Goal: Transaction & Acquisition: Book appointment/travel/reservation

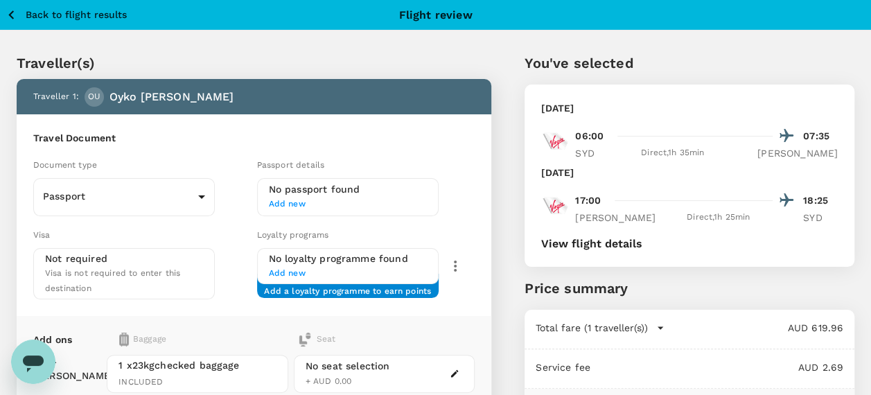
click at [10, 11] on icon "button" at bounding box center [11, 14] width 17 height 17
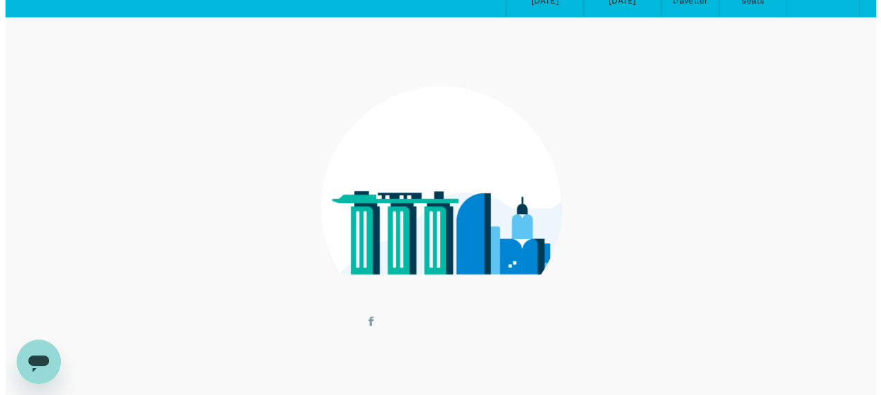
scroll to position [97, 0]
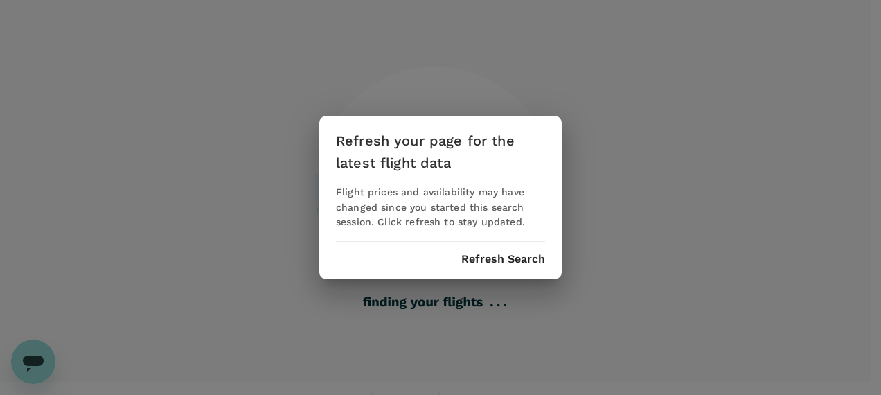
click at [523, 256] on button "Refresh Search" at bounding box center [503, 259] width 84 height 12
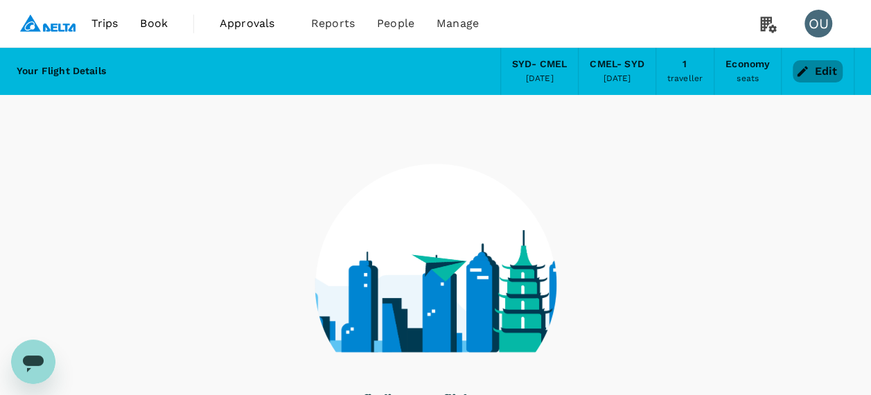
click at [825, 64] on button "Edit" at bounding box center [818, 71] width 50 height 22
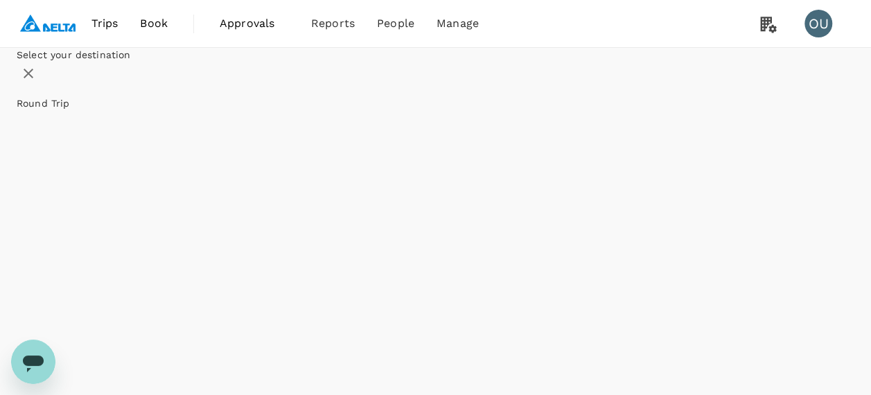
type input "[PERSON_NAME][GEOGRAPHIC_DATA][PERSON_NAME] (SYD)"
type input "[GEOGRAPHIC_DATA], [GEOGRAPHIC_DATA] (any)"
type input "[PERSON_NAME][GEOGRAPHIC_DATA][PERSON_NAME] (SYD)"
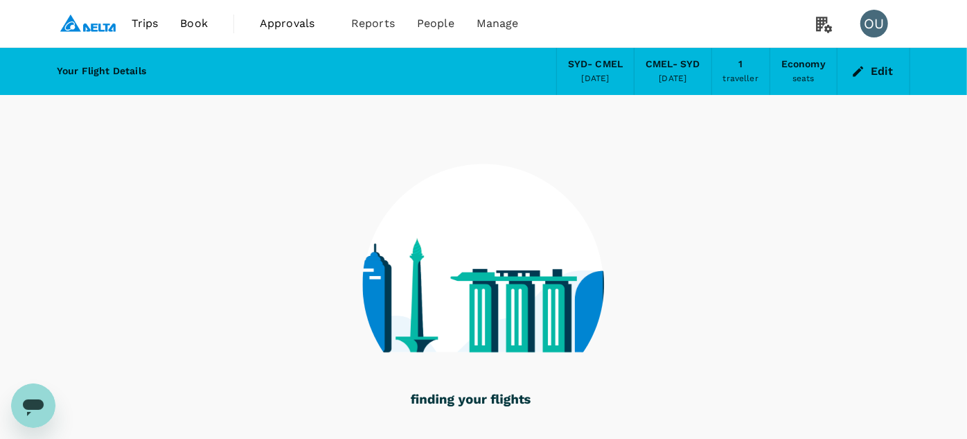
click at [694, 252] on div at bounding box center [484, 276] width 854 height 362
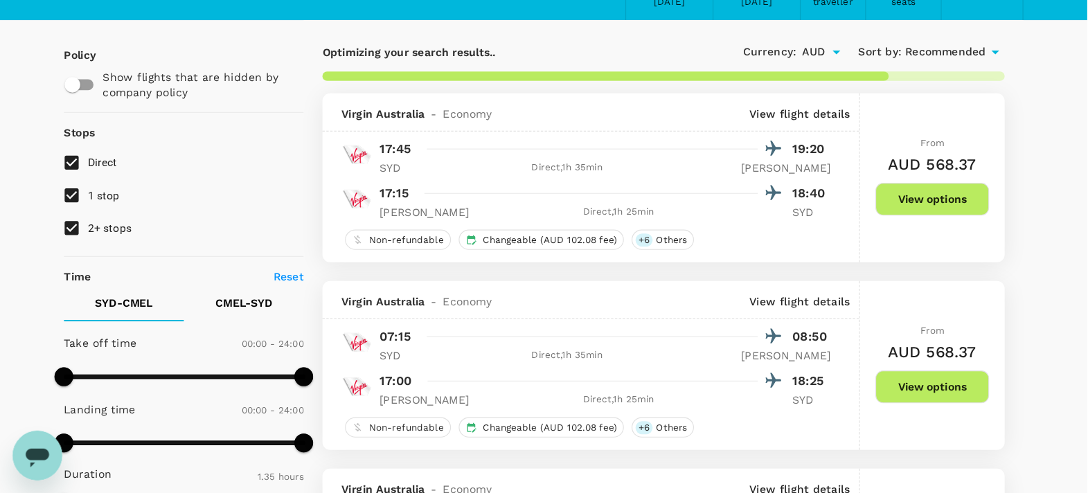
scroll to position [76, 0]
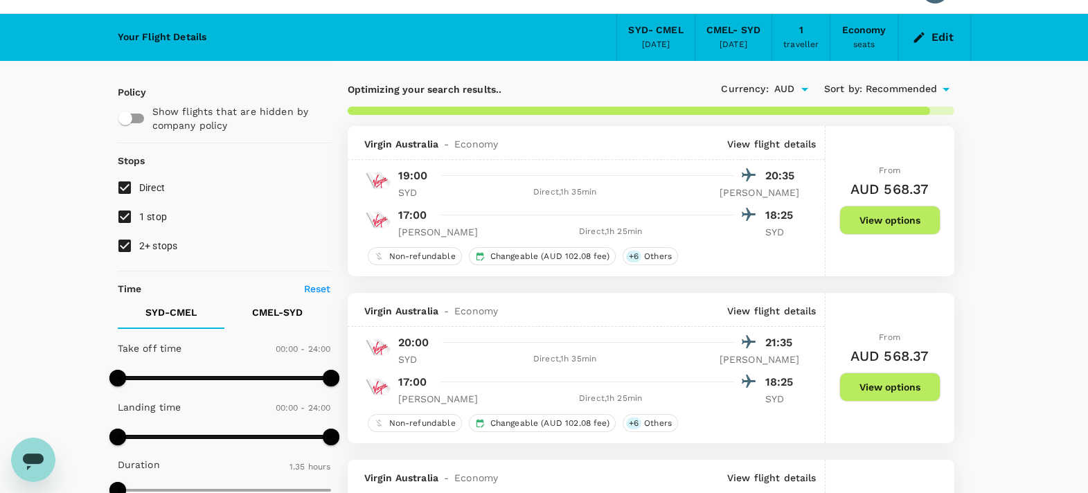
scroll to position [0, 0]
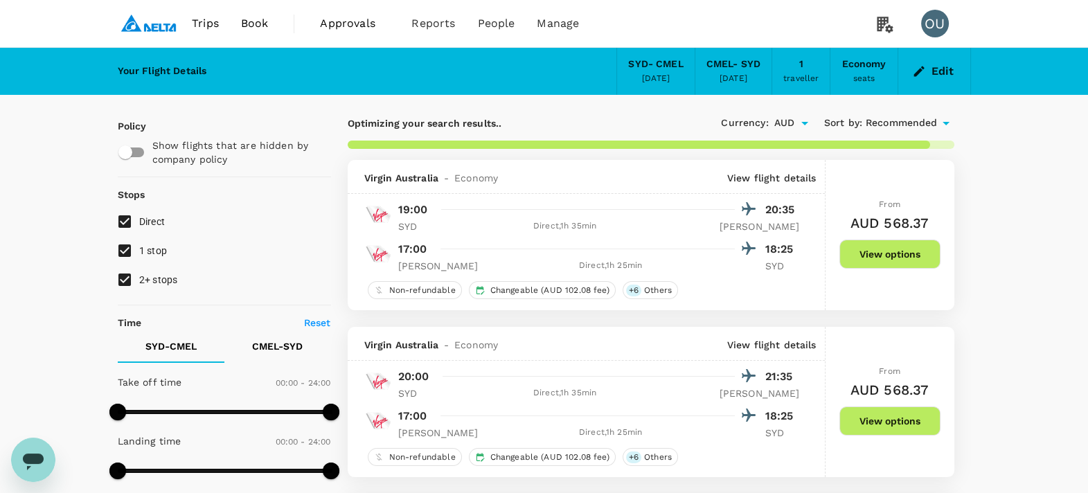
click at [870, 122] on icon at bounding box center [946, 123] width 7 height 3
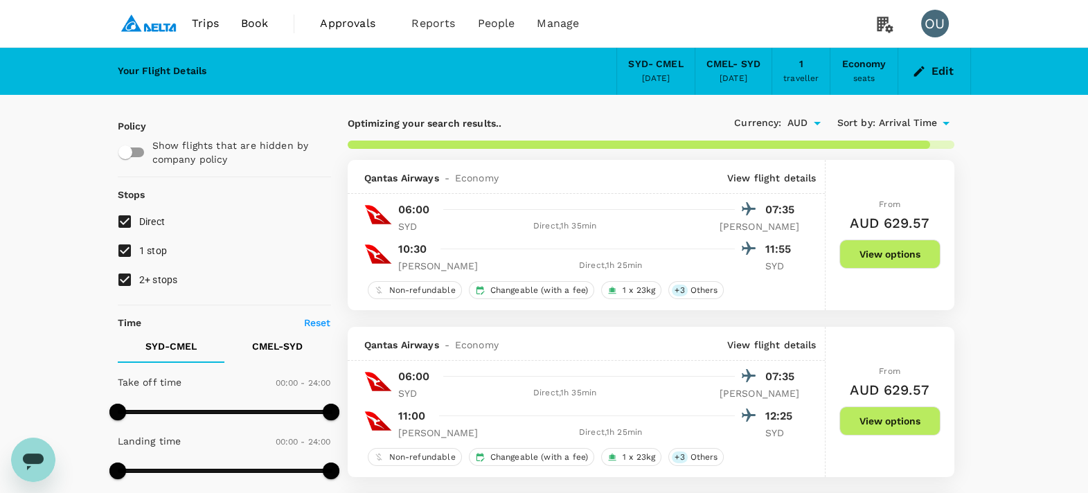
type input "380"
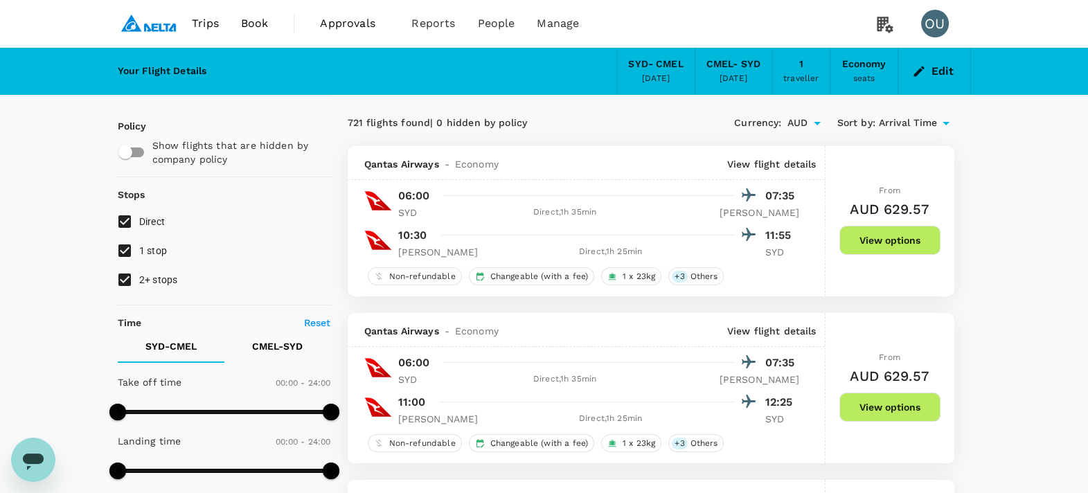
click at [870, 72] on button "Edit" at bounding box center [935, 71] width 50 height 22
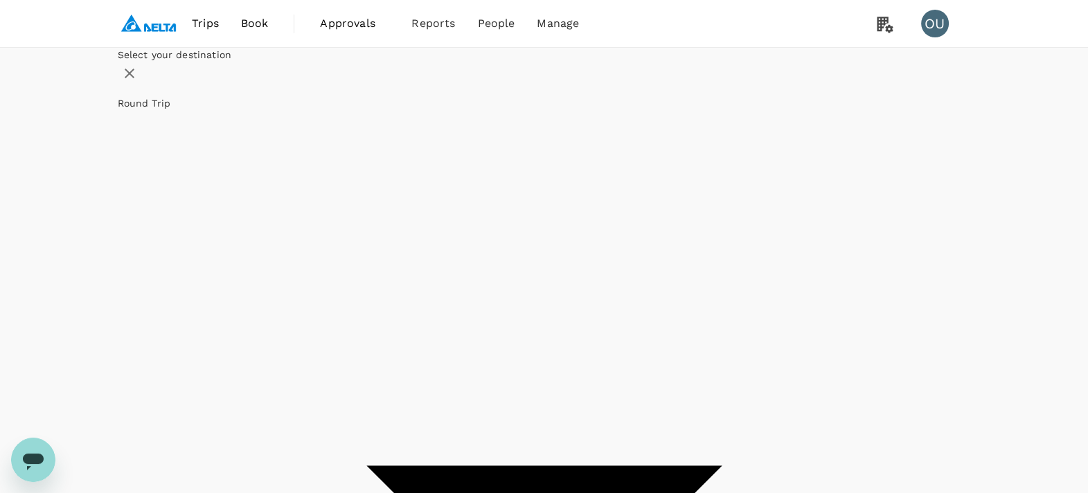
type input "[PERSON_NAME][GEOGRAPHIC_DATA][PERSON_NAME] (SYD)"
type input "[GEOGRAPHIC_DATA], [GEOGRAPHIC_DATA] (any)"
type input "[PERSON_NAME][GEOGRAPHIC_DATA][PERSON_NAME] (SYD)"
type input "[GEOGRAPHIC_DATA], [GEOGRAPHIC_DATA] (any)"
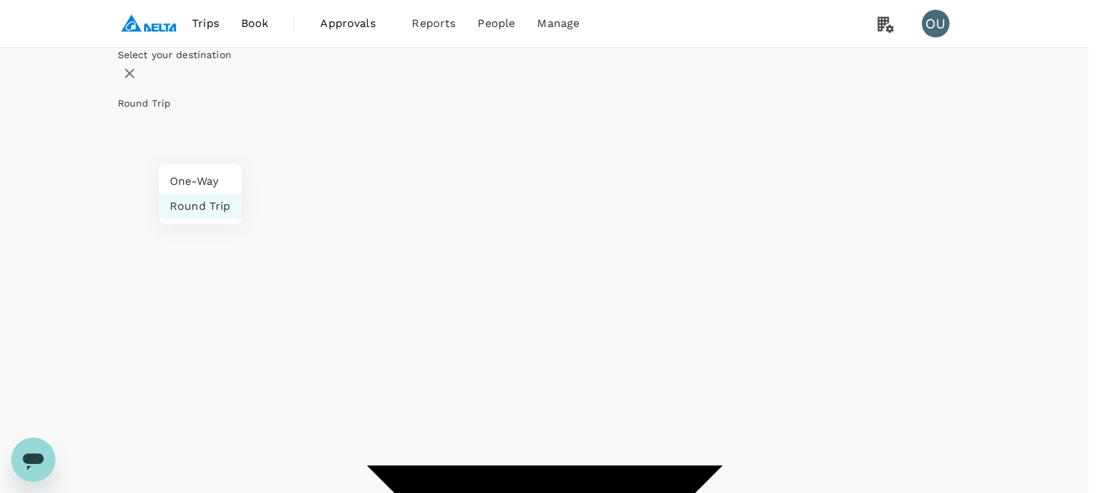
click at [263, 24] on div at bounding box center [551, 246] width 1102 height 493
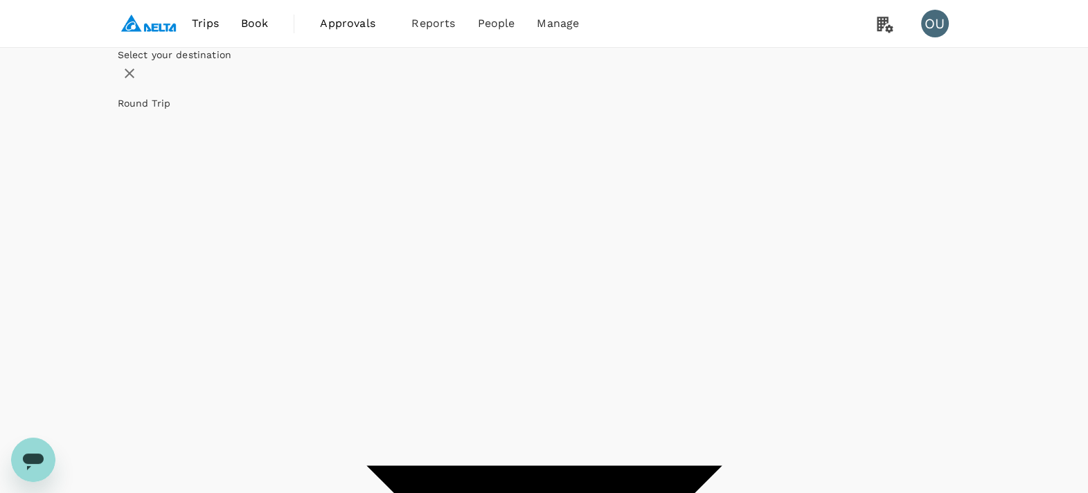
click at [256, 24] on span "Book" at bounding box center [255, 23] width 28 height 17
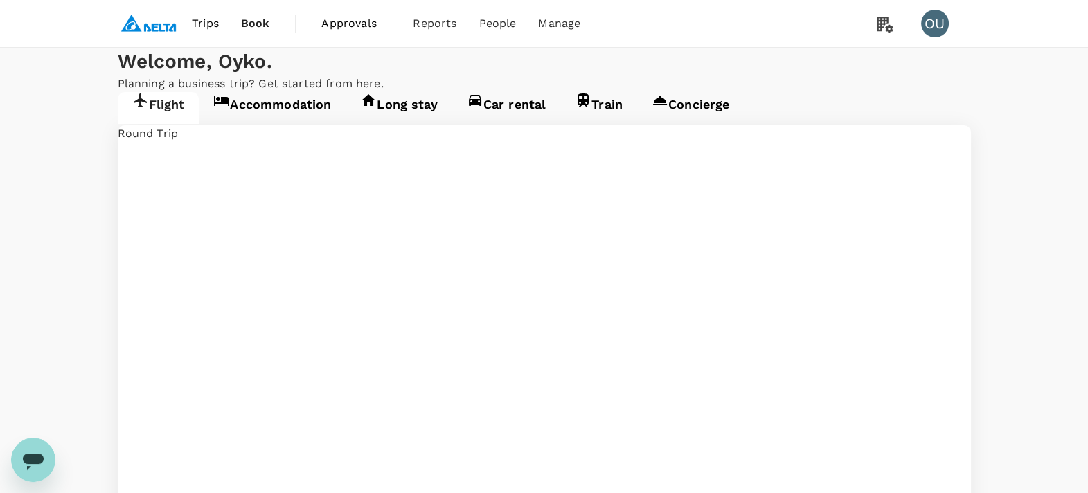
type input "[PERSON_NAME][GEOGRAPHIC_DATA][PERSON_NAME] (SYD)"
type input "[GEOGRAPHIC_DATA], [GEOGRAPHIC_DATA] (any)"
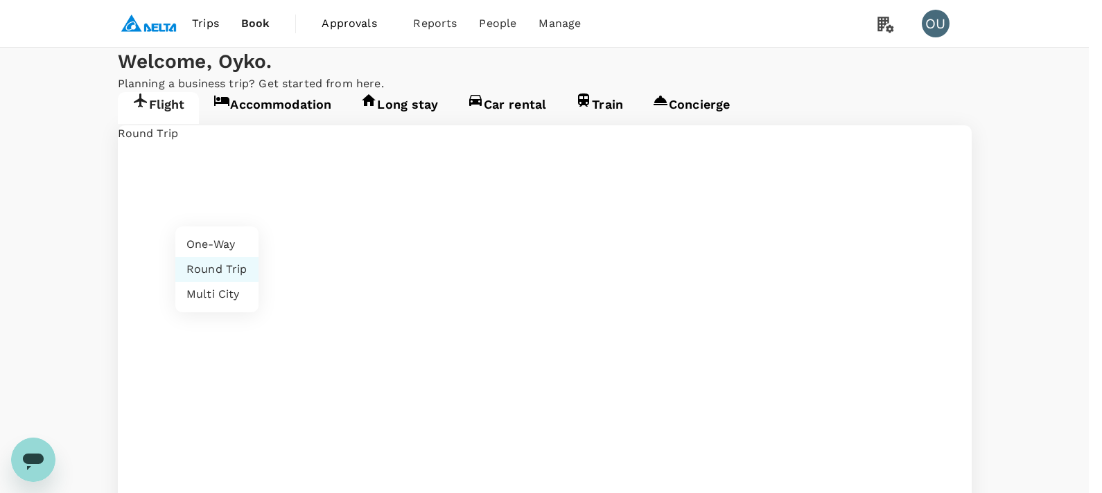
click at [229, 293] on li "Multi City" at bounding box center [216, 294] width 83 height 25
type input "multicity"
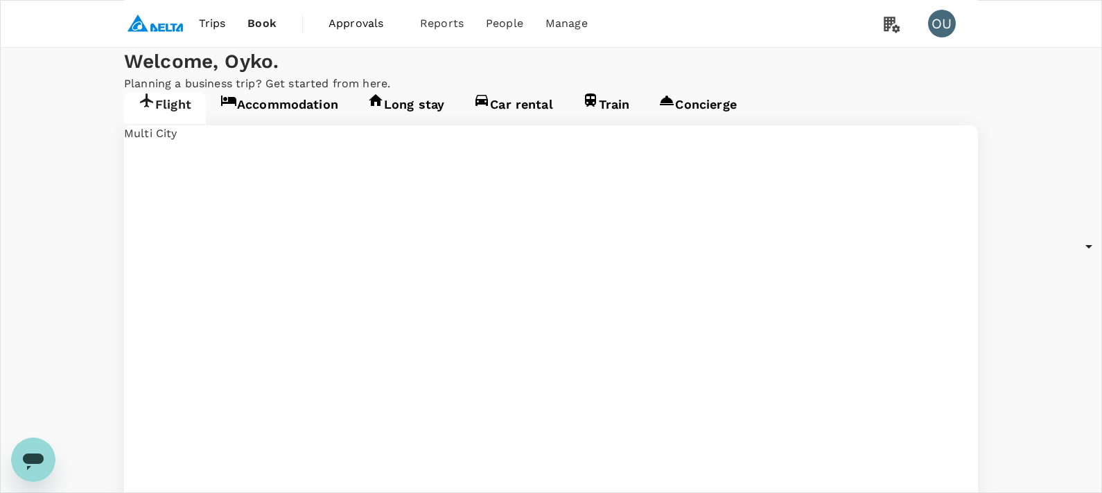
type input "[PERSON_NAME][GEOGRAPHIC_DATA][PERSON_NAME] (SYD)"
type input "[GEOGRAPHIC_DATA], [GEOGRAPHIC_DATA] (any)"
type input "[PERSON_NAME][GEOGRAPHIC_DATA][PERSON_NAME] (SYD)"
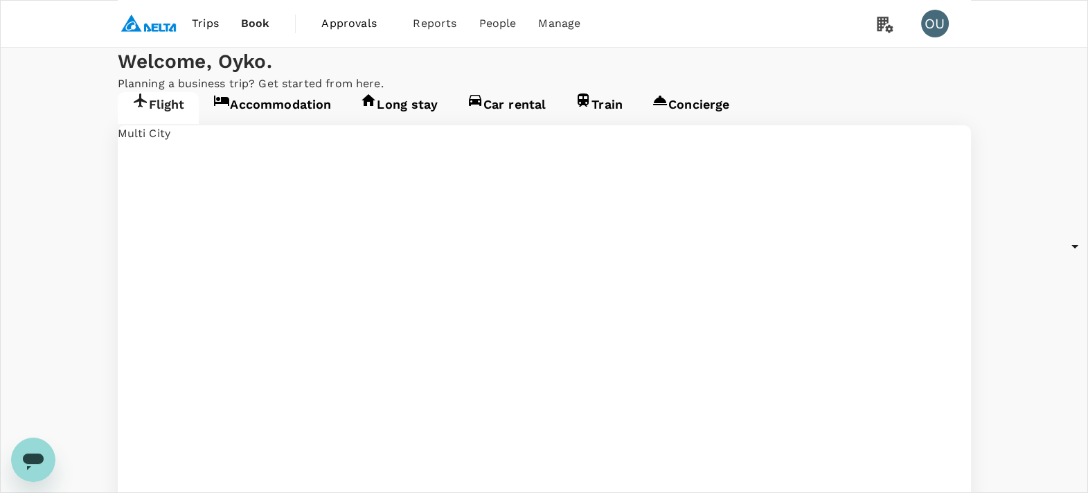
drag, startPoint x: 762, startPoint y: 254, endPoint x: 498, endPoint y: 256, distance: 264.0
type input "Singapore Changi (SIN)"
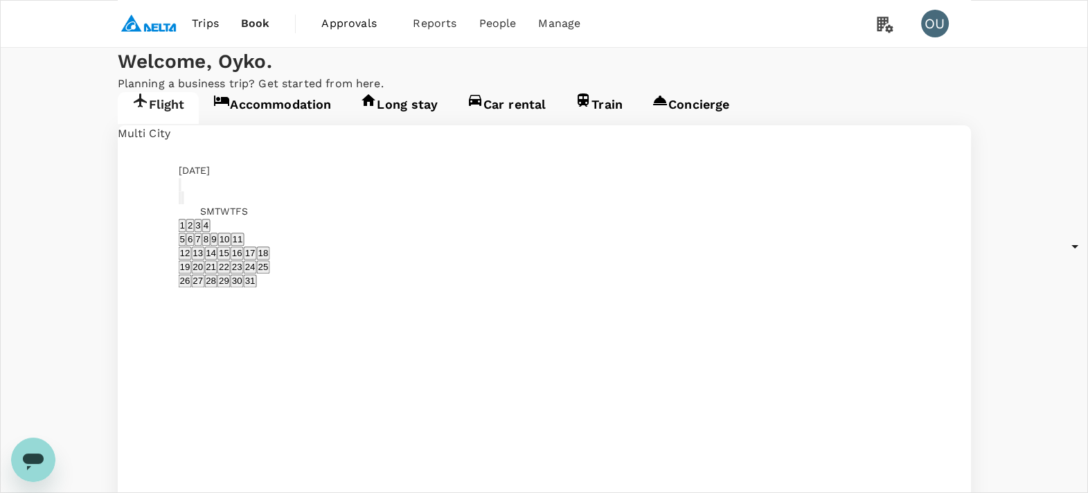
click at [193, 205] on icon "Next month" at bounding box center [190, 209] width 5 height 8
click at [183, 187] on icon "Next month" at bounding box center [183, 187] width 0 height 0
click at [192, 247] on button "14" at bounding box center [185, 253] width 13 height 13
type input "[DATE]"
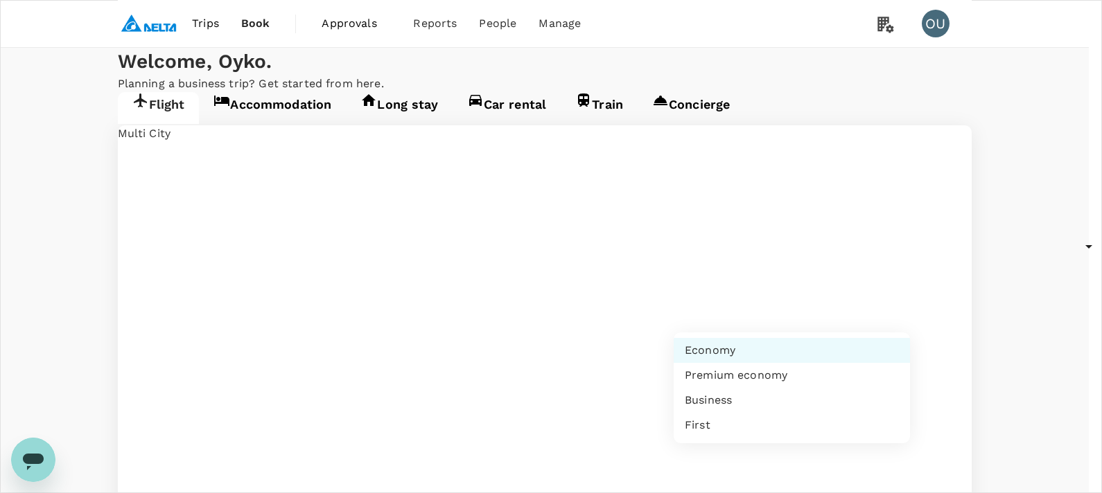
click at [704, 394] on li "Business" at bounding box center [791, 400] width 236 height 25
type input "business"
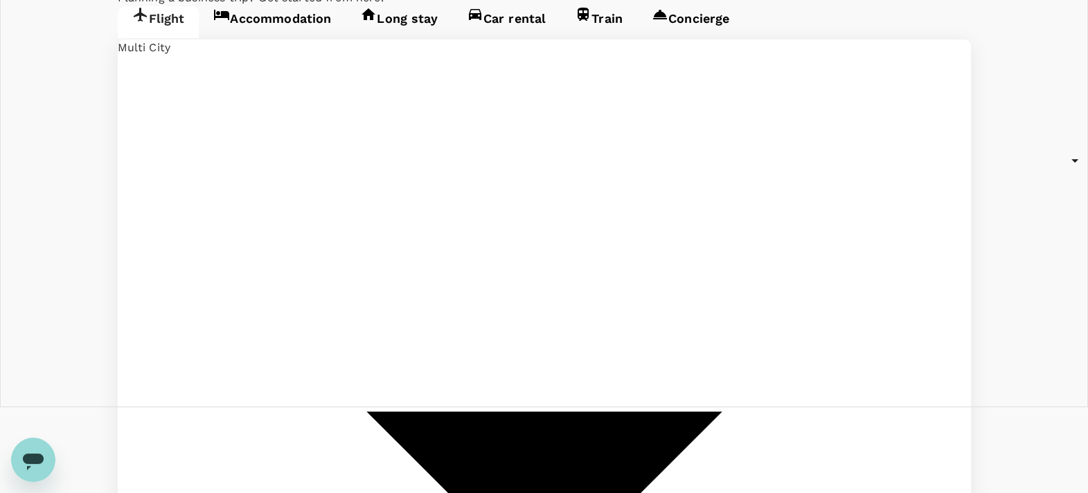
type input "[GEOGRAPHIC_DATA], [GEOGRAPHIC_DATA] (any)"
drag, startPoint x: 836, startPoint y: 277, endPoint x: 520, endPoint y: 274, distance: 315.9
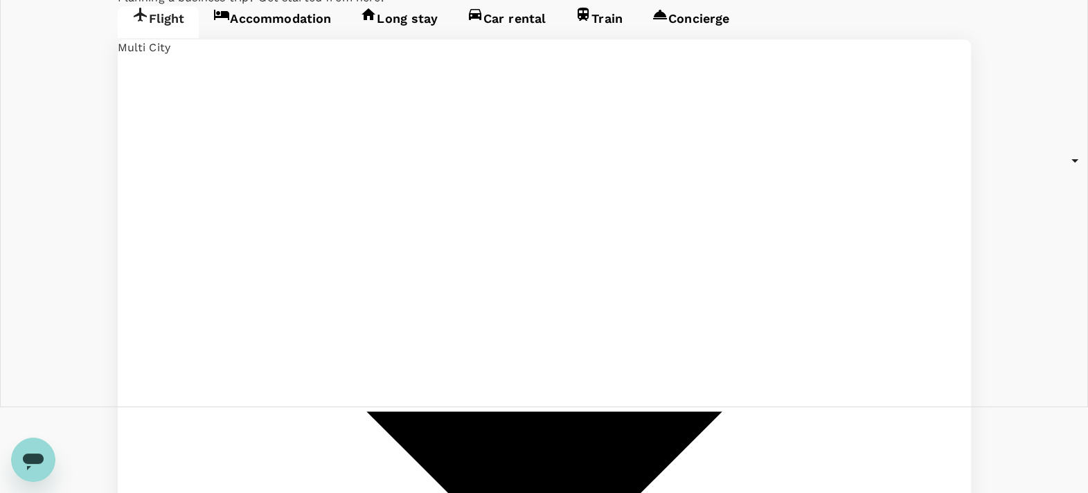
type input "[GEOGRAPHIC_DATA], [GEOGRAPHIC_DATA] (any)"
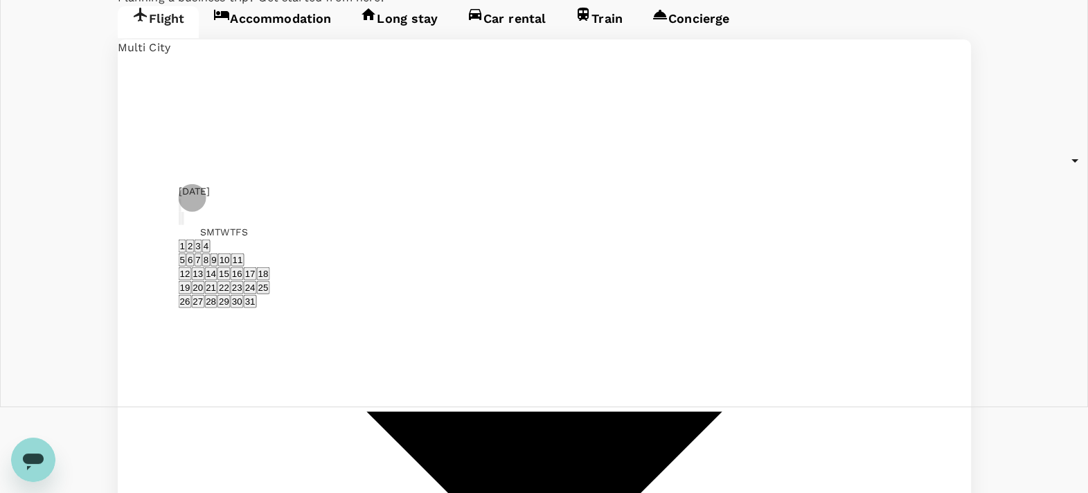
click at [193, 226] on icon "Next month" at bounding box center [190, 230] width 5 height 8
click at [193, 142] on icon "Next month" at bounding box center [190, 146] width 5 height 8
click at [231, 267] on button "17" at bounding box center [224, 273] width 13 height 13
type input "[DATE]"
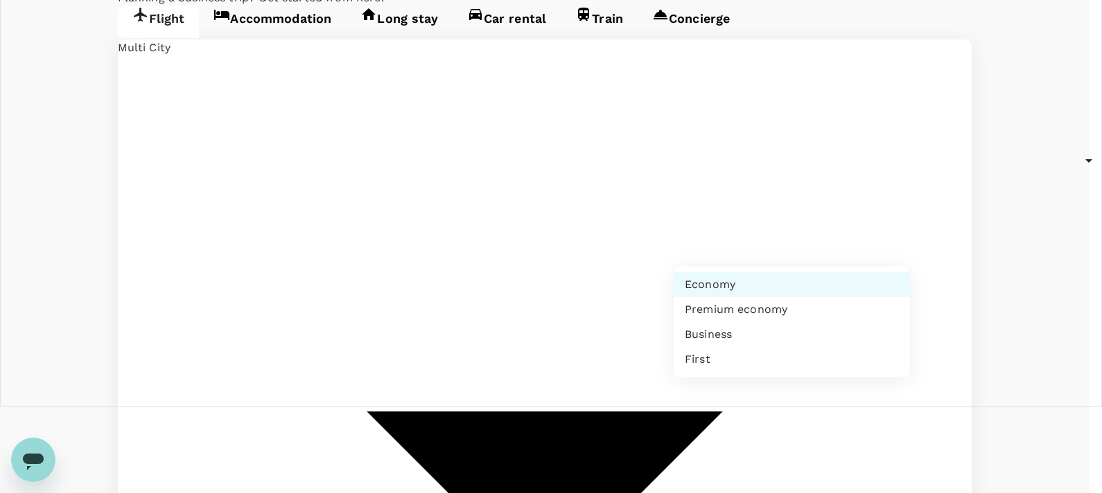
click at [779, 322] on li "Premium economy" at bounding box center [791, 309] width 236 height 25
type input "premium-economy"
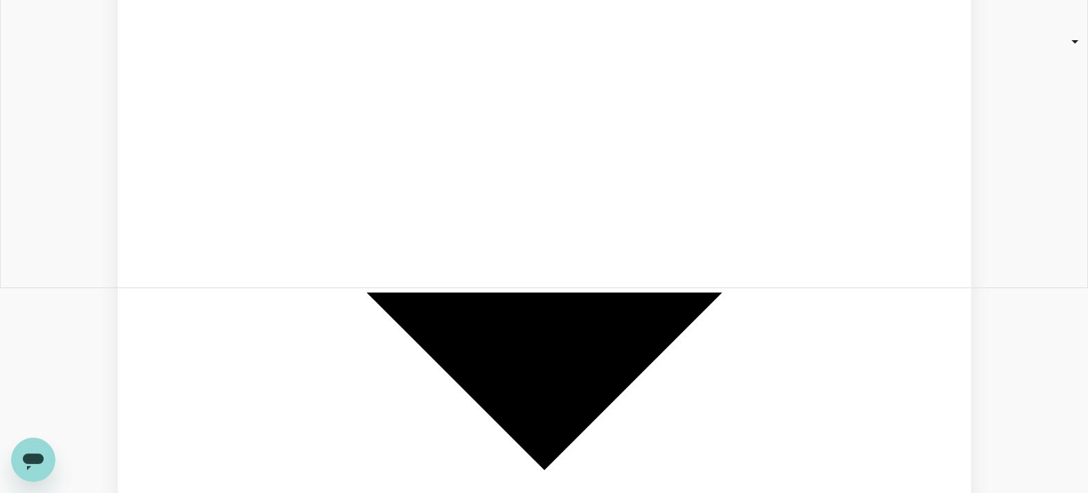
scroll to position [260, 0]
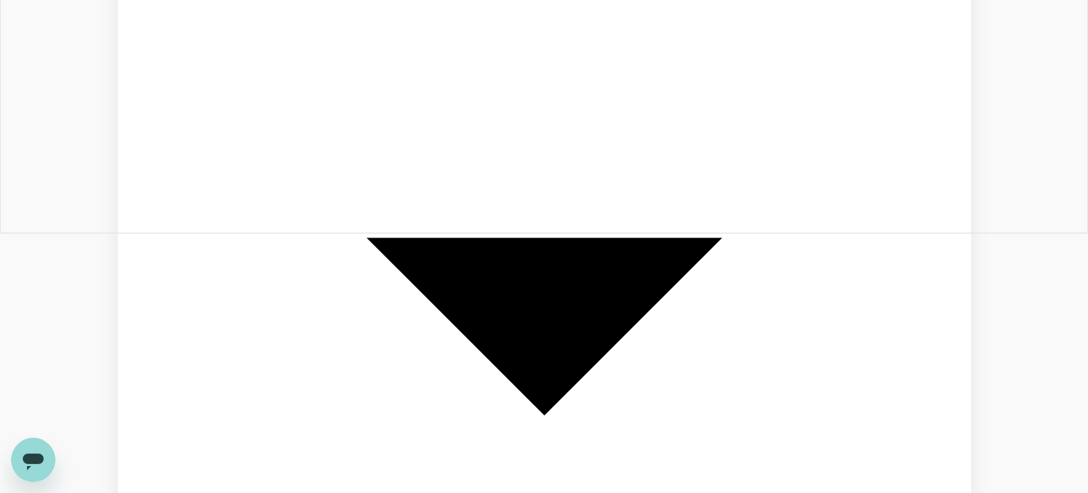
type input "Taip"
type input "[GEOGRAPHIC_DATA], [GEOGRAPHIC_DATA] (any)"
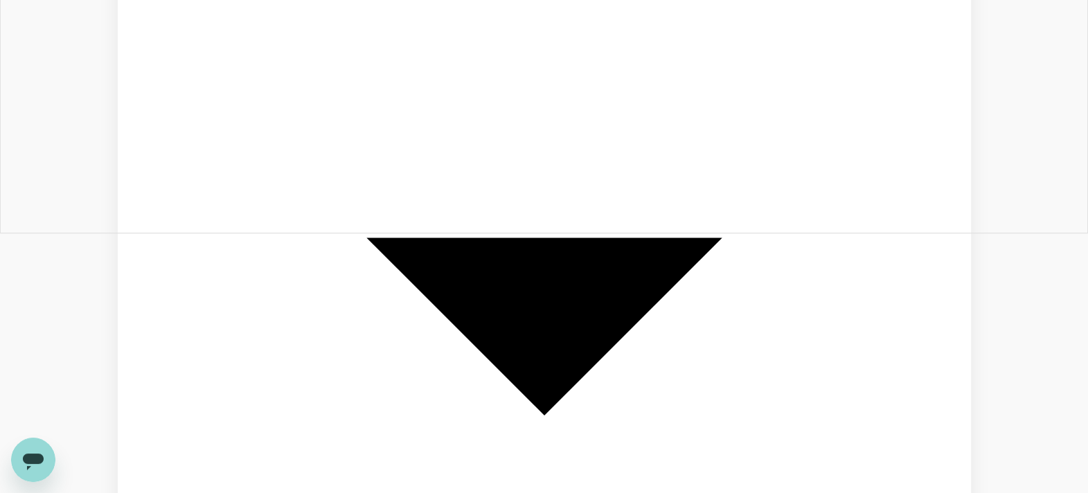
type input "[PERSON_NAME][GEOGRAPHIC_DATA][PERSON_NAME] (SYD)"
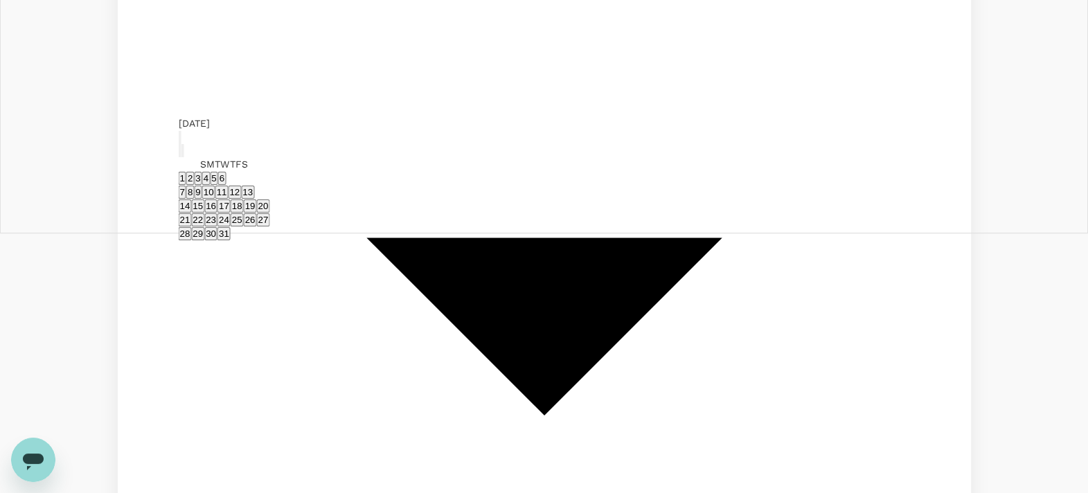
click at [192, 213] on button "21" at bounding box center [185, 219] width 13 height 13
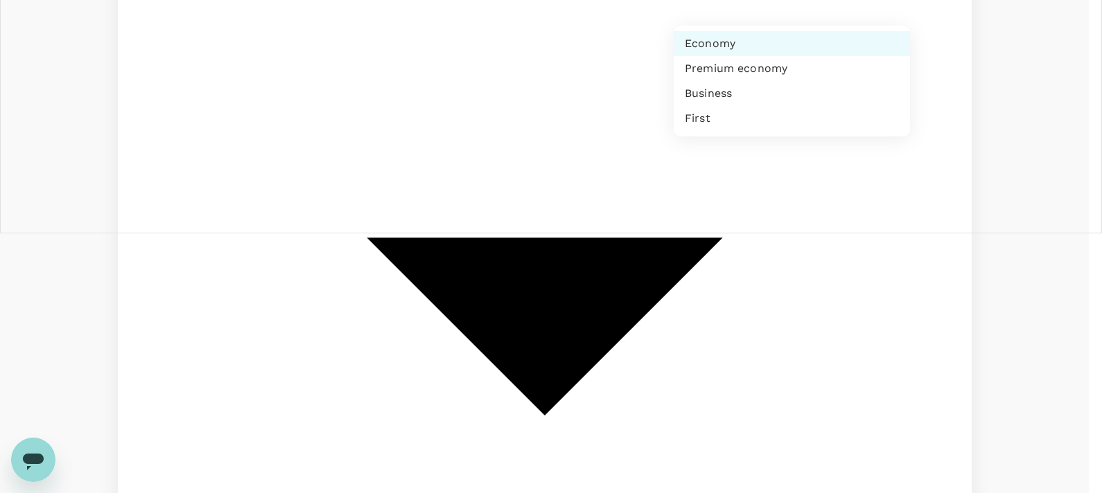
click at [304, 272] on div at bounding box center [551, 246] width 1102 height 493
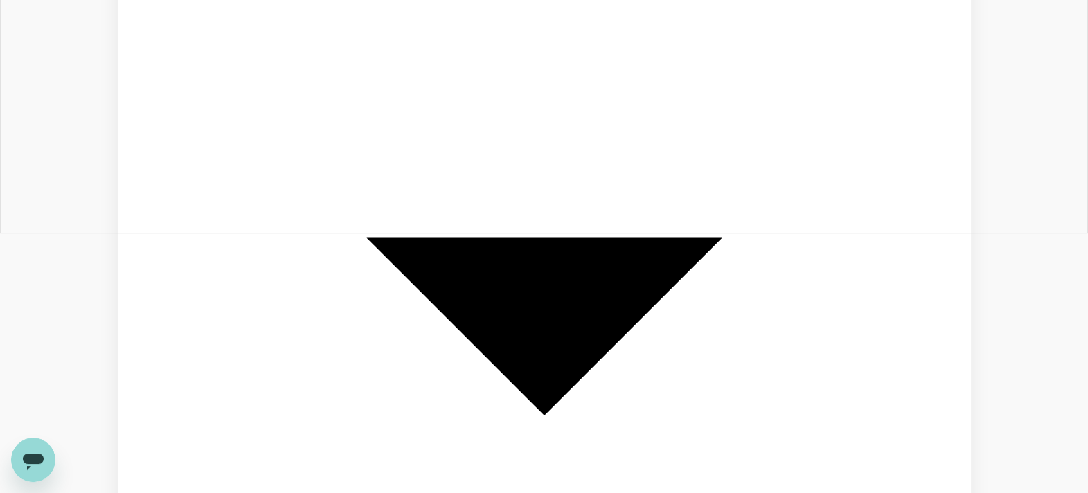
type input "[DATE]"
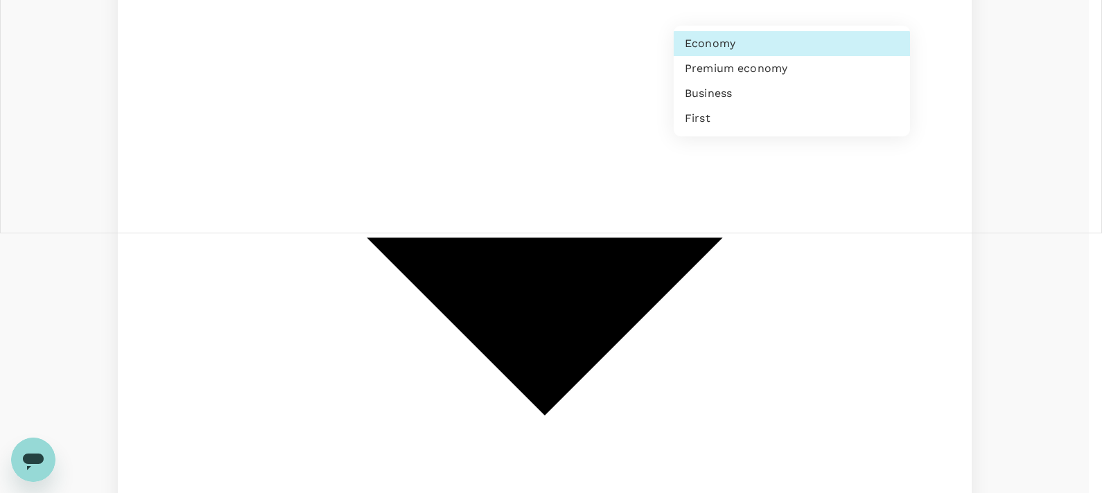
click at [730, 106] on li "Business" at bounding box center [791, 93] width 236 height 25
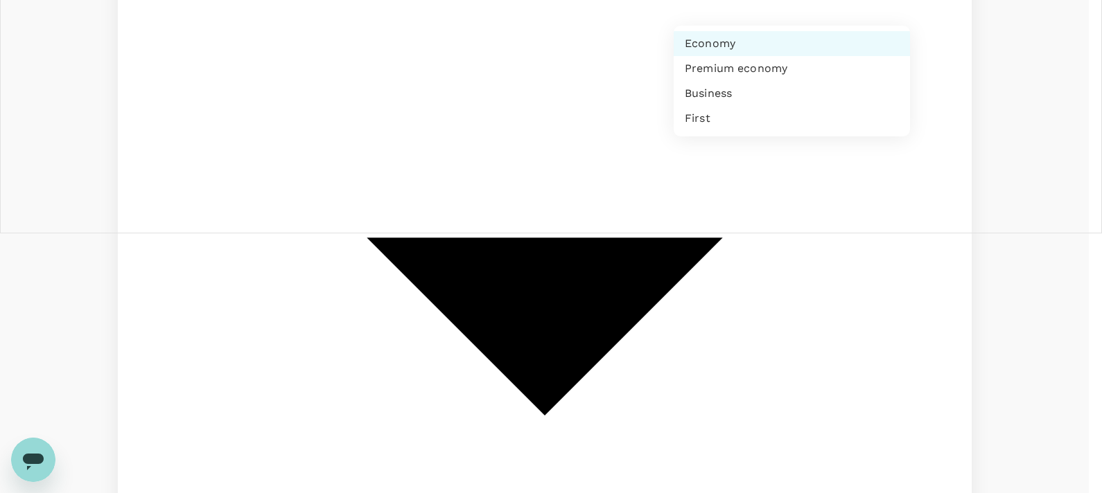
type input "business"
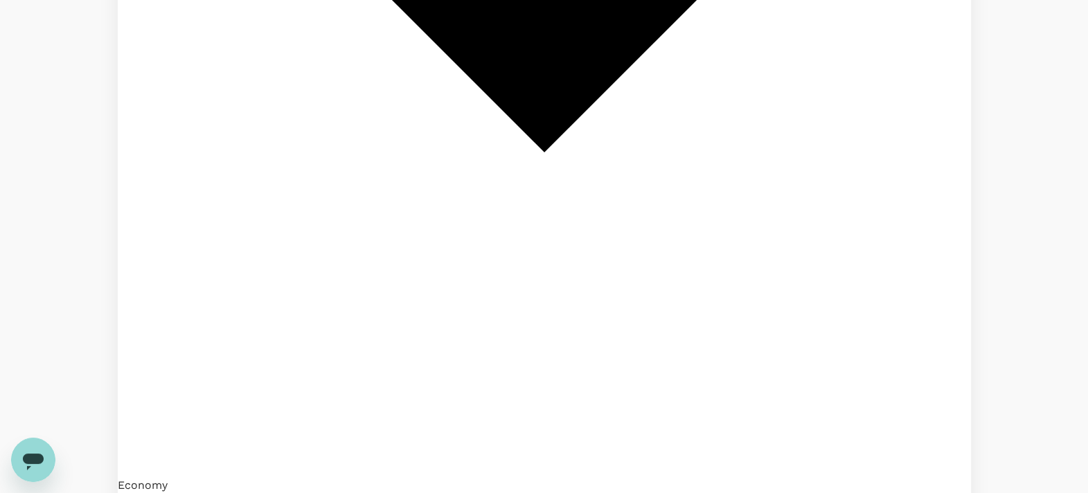
scroll to position [520, 0]
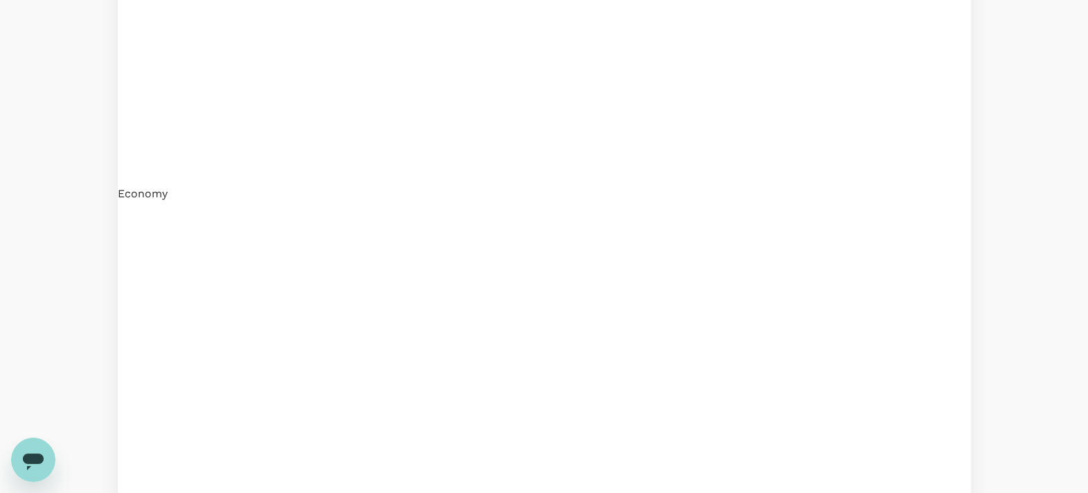
scroll to position [849, 0]
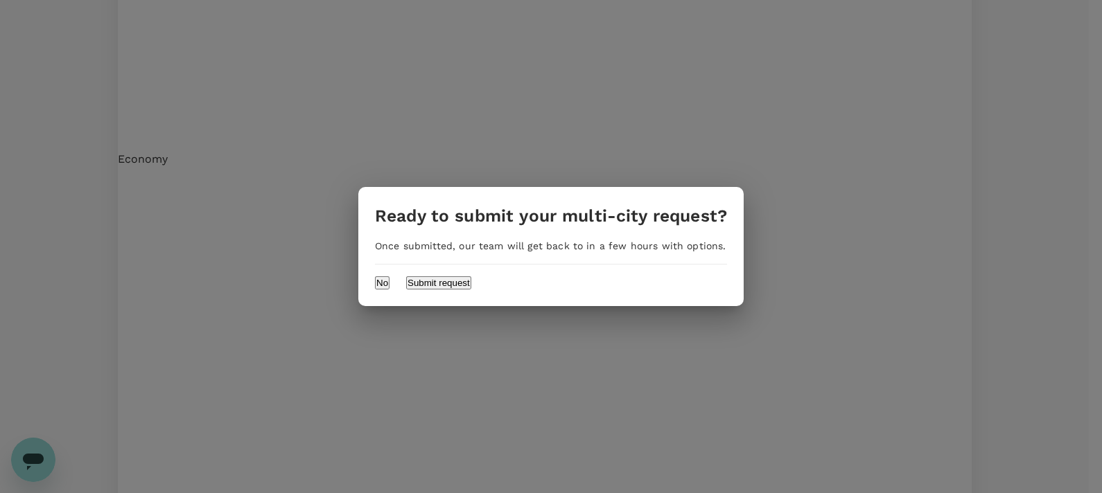
click at [389, 281] on button "No" at bounding box center [382, 282] width 15 height 13
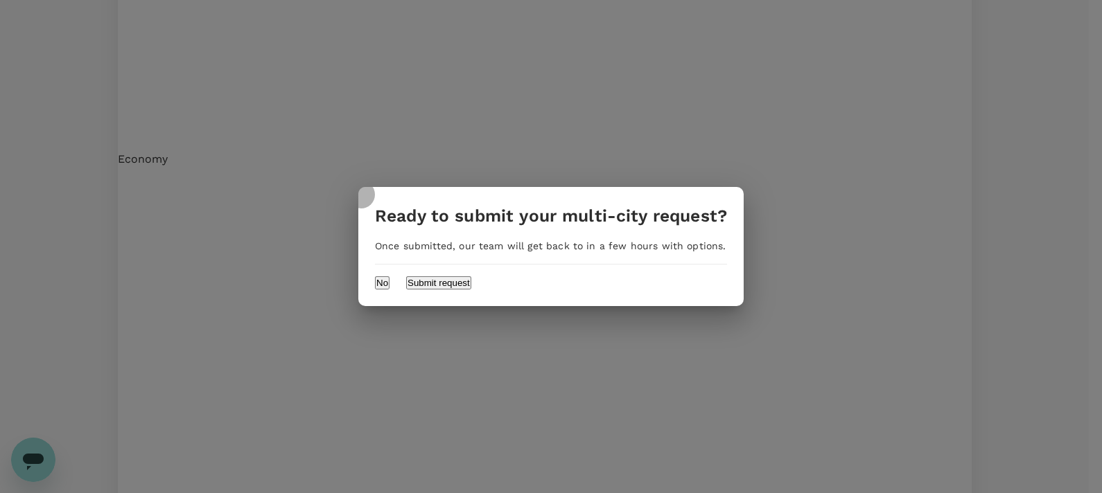
click at [389, 281] on button "No" at bounding box center [382, 282] width 15 height 13
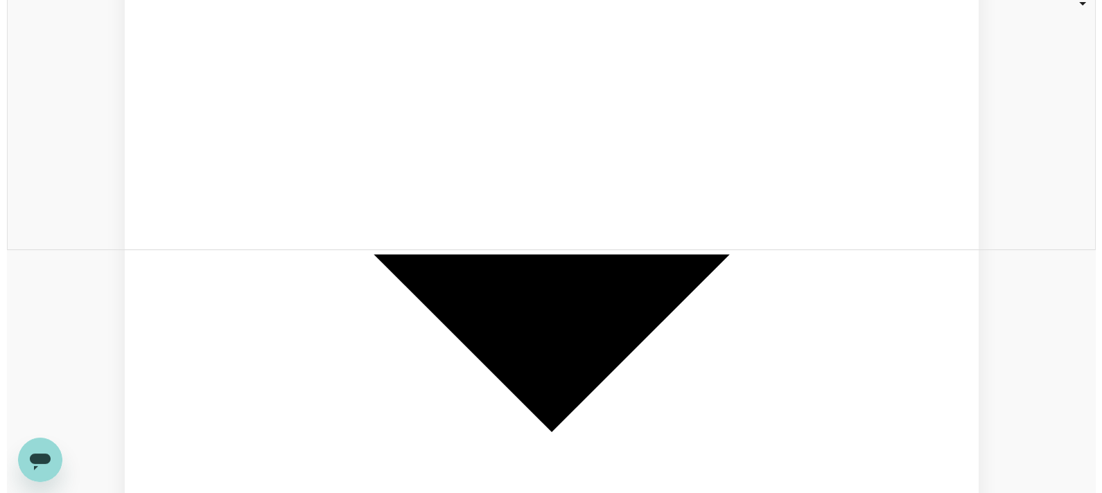
scroll to position [157, 0]
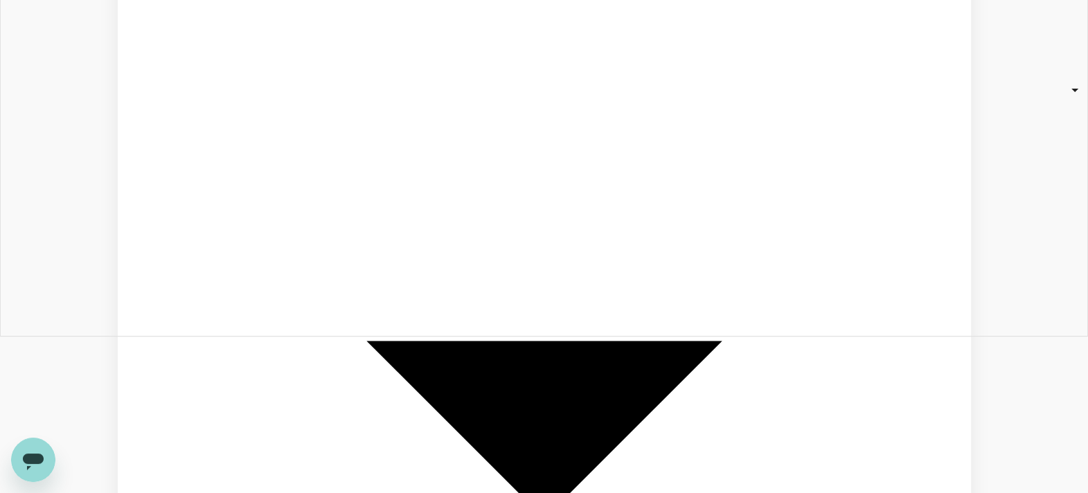
type input "[DATE]"
type input "business"
type input "[GEOGRAPHIC_DATA], [GEOGRAPHIC_DATA] (any)"
type input "[PERSON_NAME][GEOGRAPHIC_DATA][PERSON_NAME] (SYD)"
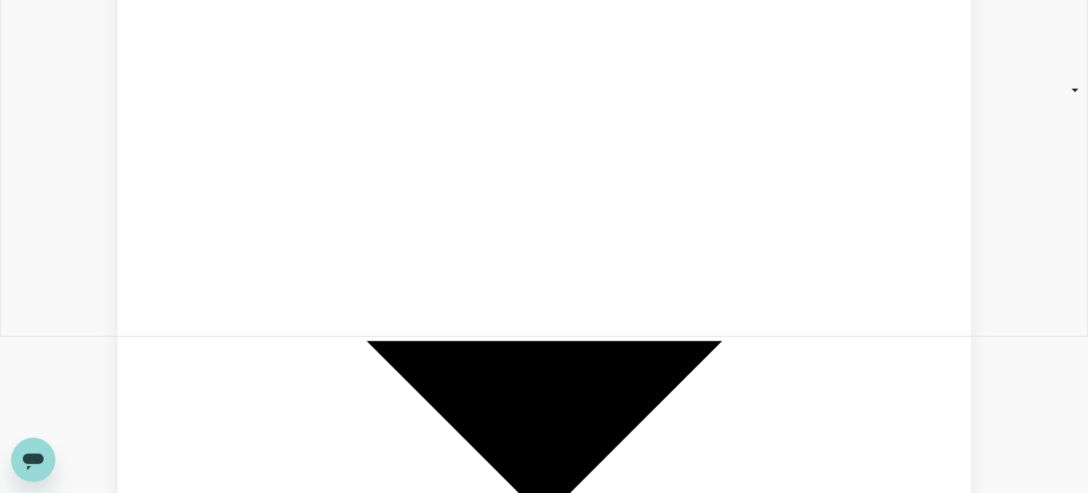
drag, startPoint x: 344, startPoint y: 204, endPoint x: 270, endPoint y: 206, distance: 74.1
type input "[GEOGRAPHIC_DATA], [GEOGRAPHIC_DATA] (any)"
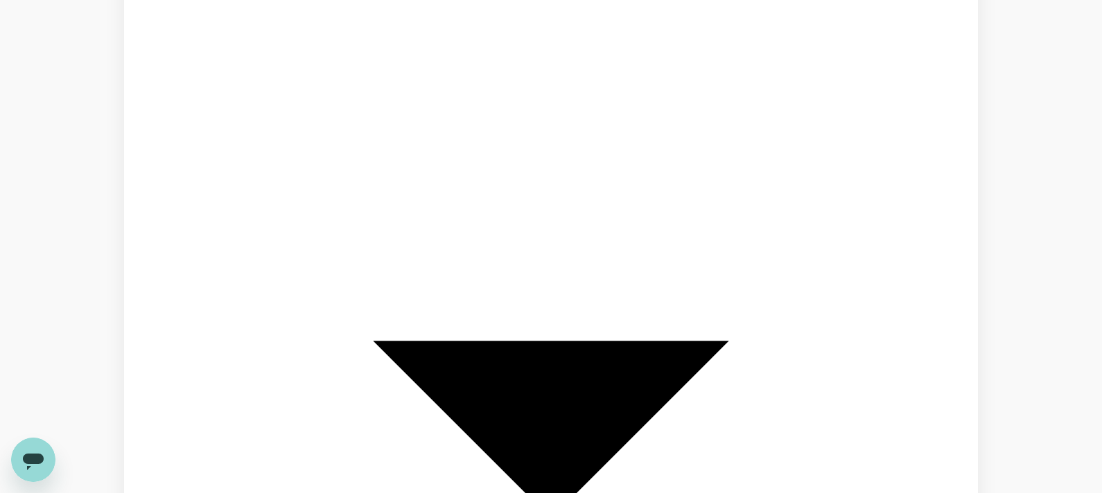
type input "roundtrip"
type input "undefined, undefined (any)"
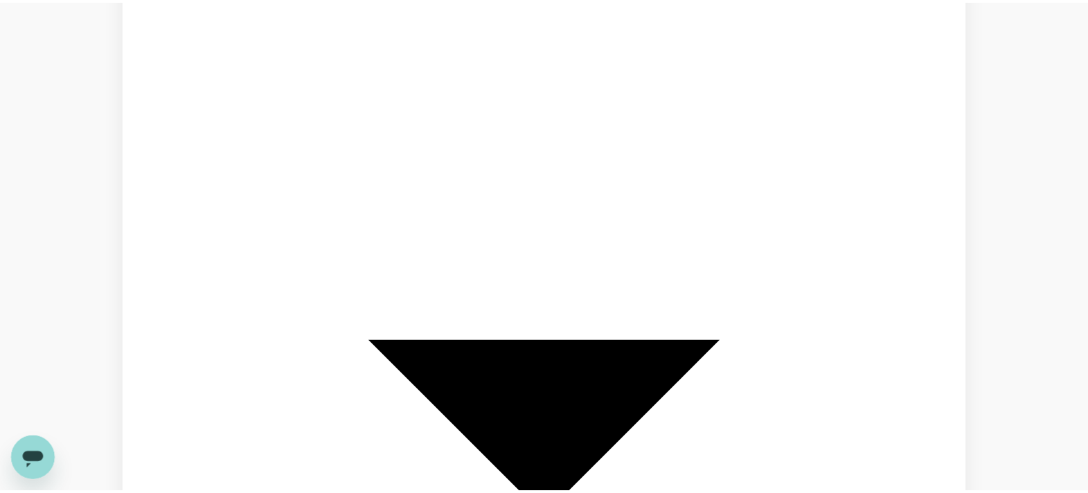
scroll to position [90, 0]
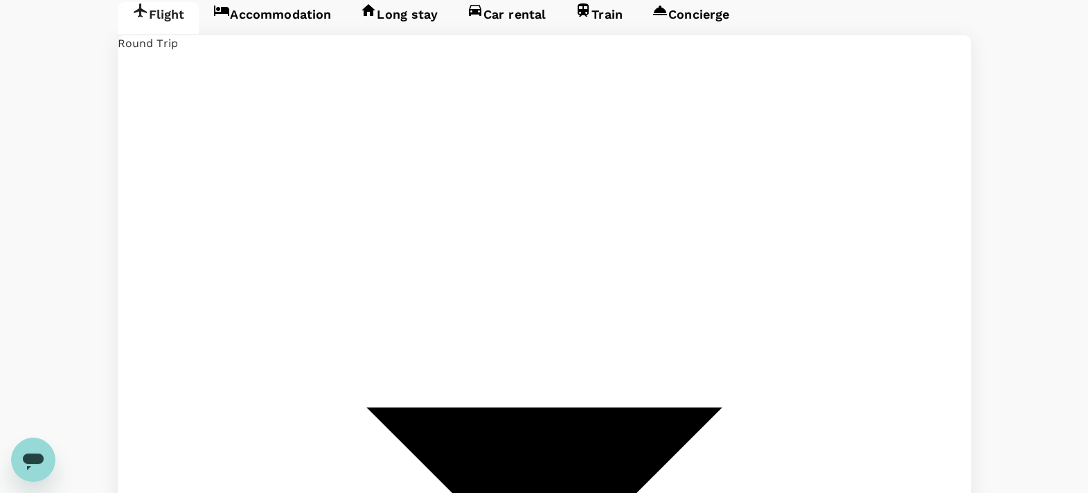
type input "[PERSON_NAME][GEOGRAPHIC_DATA][PERSON_NAME] (SYD)"
type input "Singapore Changi (SIN)"
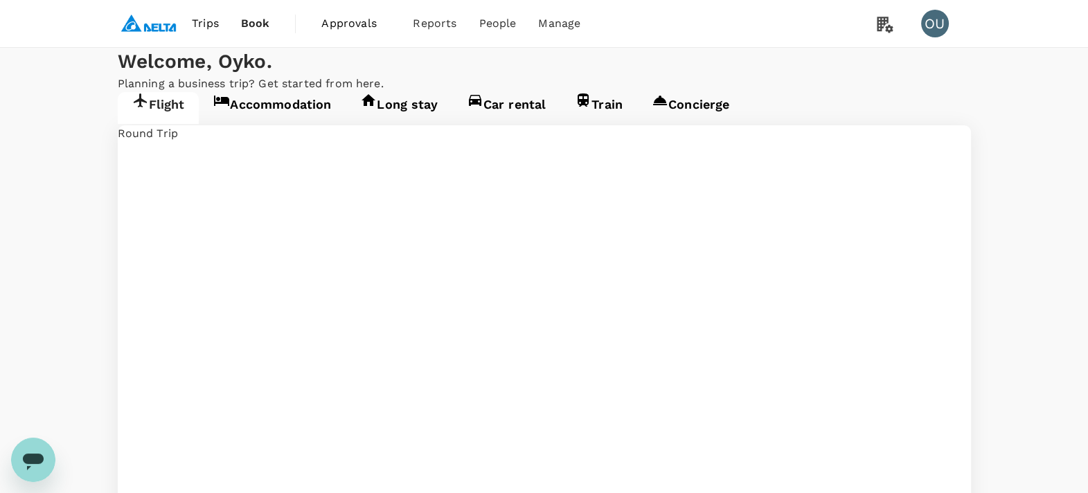
scroll to position [0, 0]
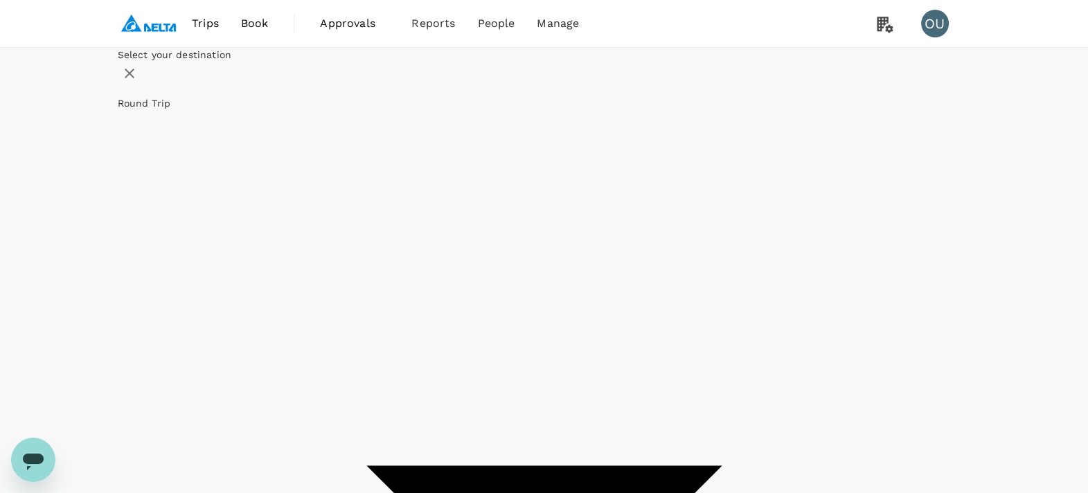
type input "[PERSON_NAME][GEOGRAPHIC_DATA][PERSON_NAME] (SYD)"
type input "[GEOGRAPHIC_DATA], [GEOGRAPHIC_DATA] (any)"
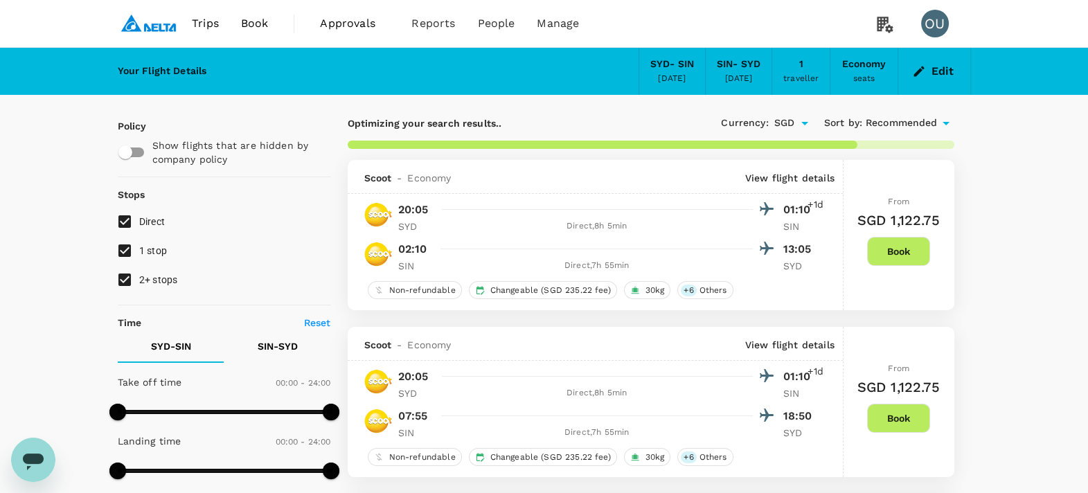
click at [870, 67] on div "Economy" at bounding box center [864, 64] width 44 height 15
click at [870, 64] on button "Edit" at bounding box center [935, 71] width 50 height 22
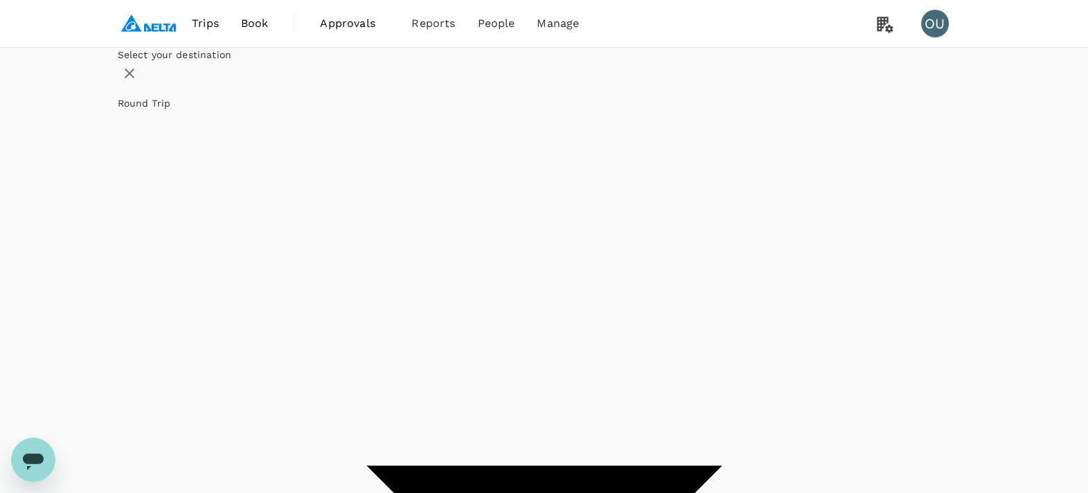
type input "[PERSON_NAME][GEOGRAPHIC_DATA][PERSON_NAME] (SYD)"
type input "Singapore Changi (SIN)"
type input "[PERSON_NAME][GEOGRAPHIC_DATA][PERSON_NAME] (SYD)"
type input "Singapore Changi (SIN)"
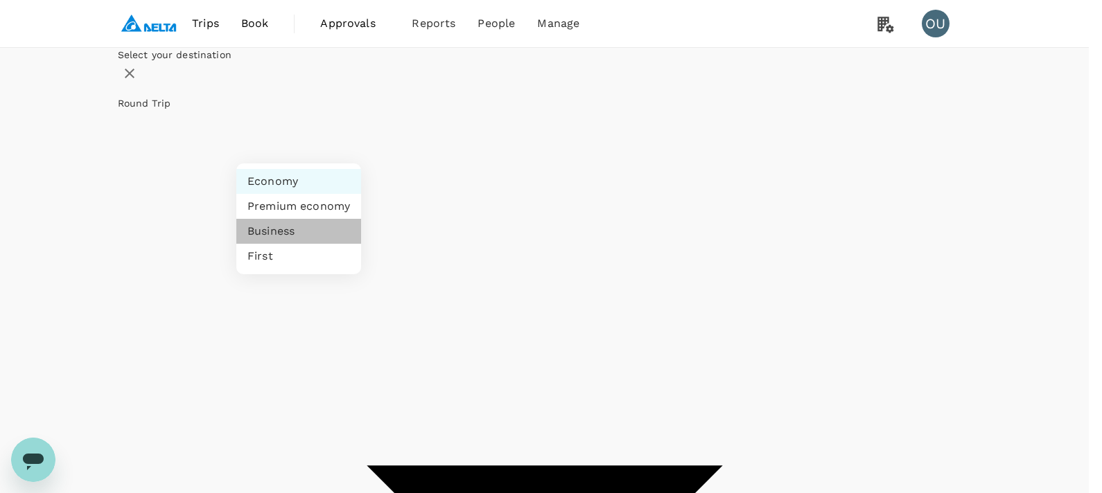
click at [298, 231] on li "Business" at bounding box center [298, 231] width 125 height 25
type input "business"
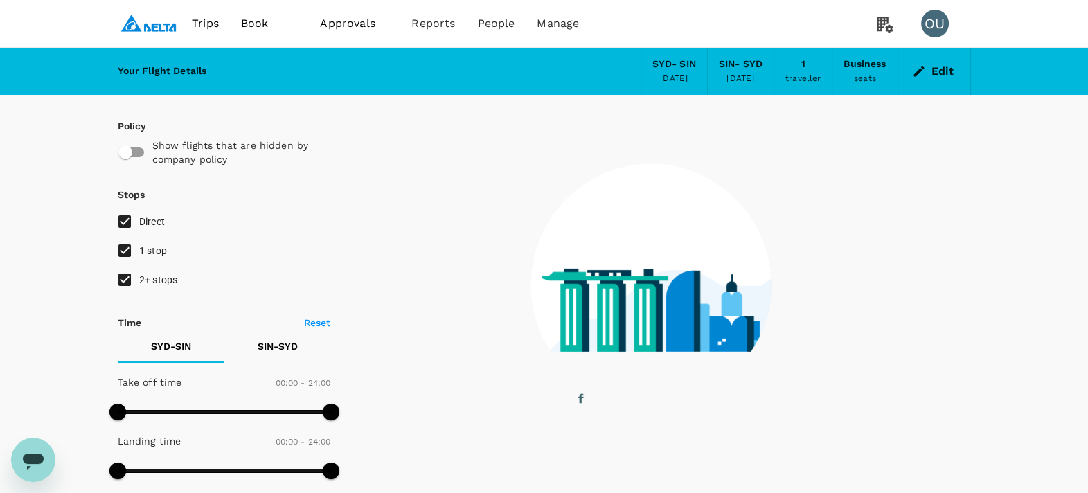
checkbox input "true"
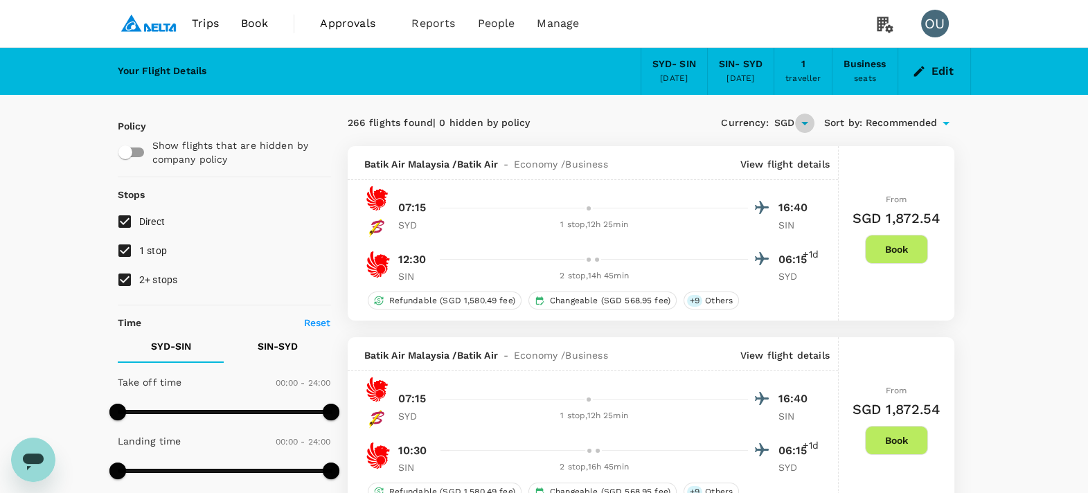
click at [803, 123] on icon "Open" at bounding box center [805, 123] width 7 height 3
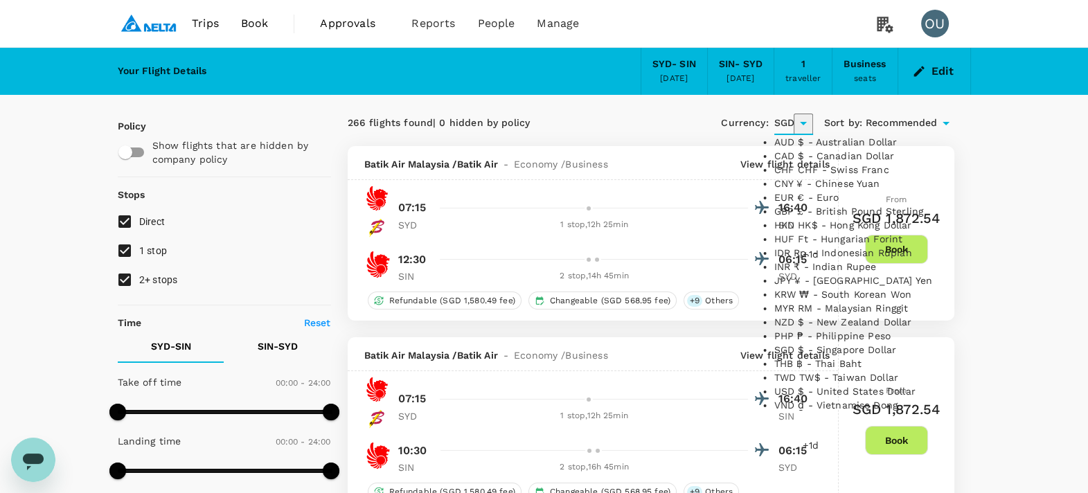
drag, startPoint x: 836, startPoint y: 153, endPoint x: 929, endPoint y: 179, distance: 97.2
click at [835, 149] on li "AUD $ - Australian Dollar" at bounding box center [861, 142] width 173 height 14
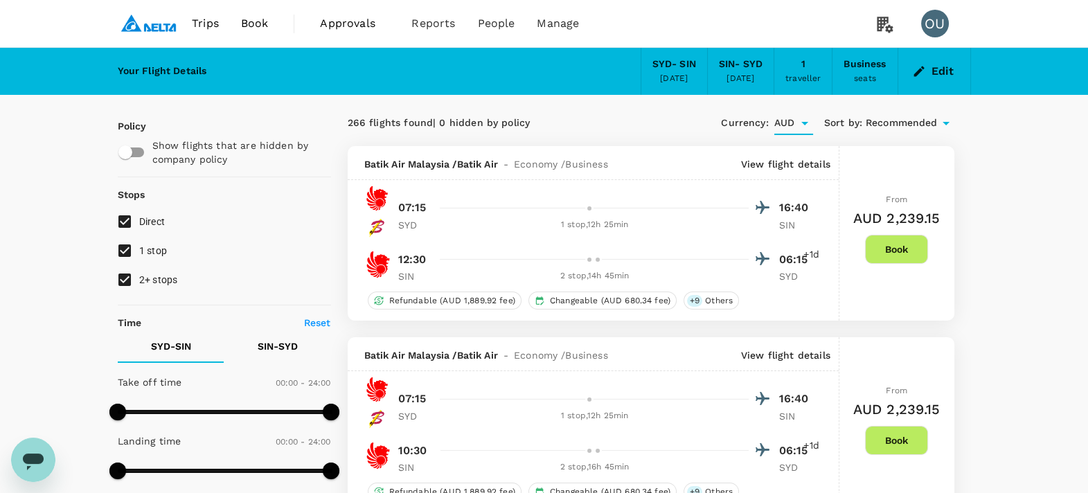
type input "AUD"
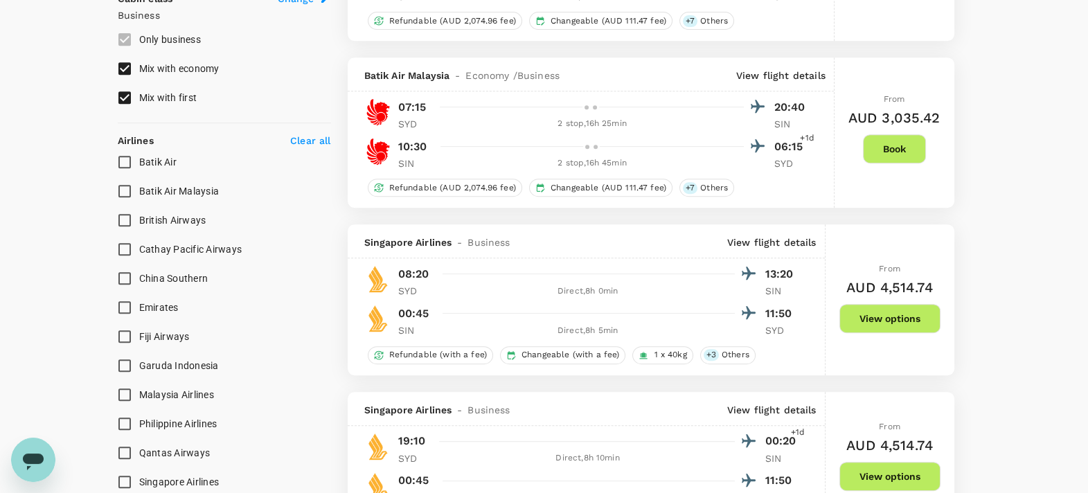
scroll to position [866, 0]
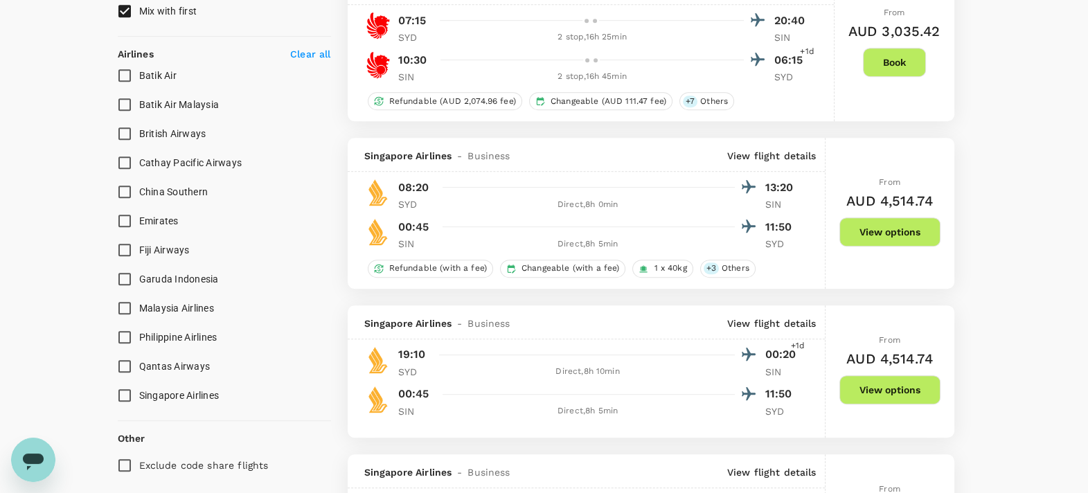
click at [130, 398] on input "Singapore Airlines" at bounding box center [124, 395] width 29 height 29
checkbox input "true"
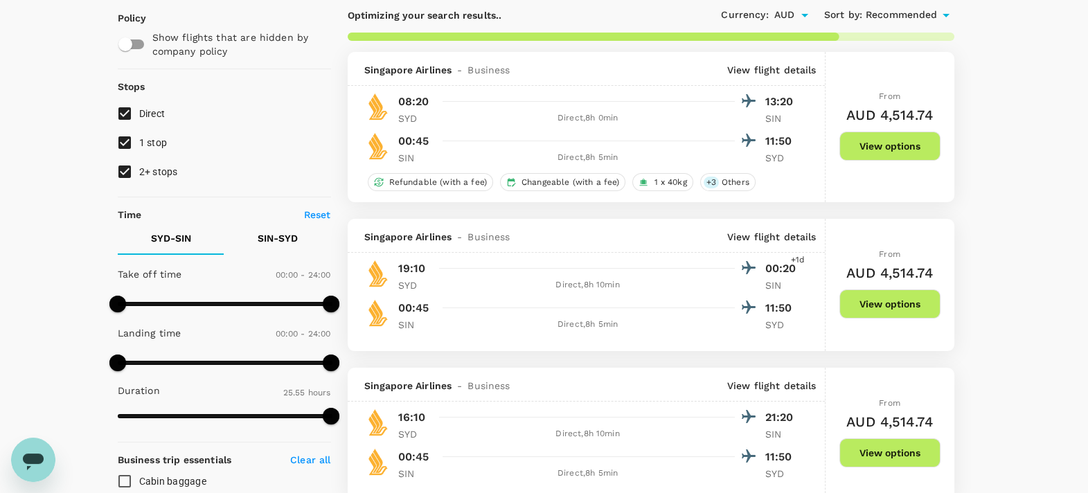
scroll to position [0, 0]
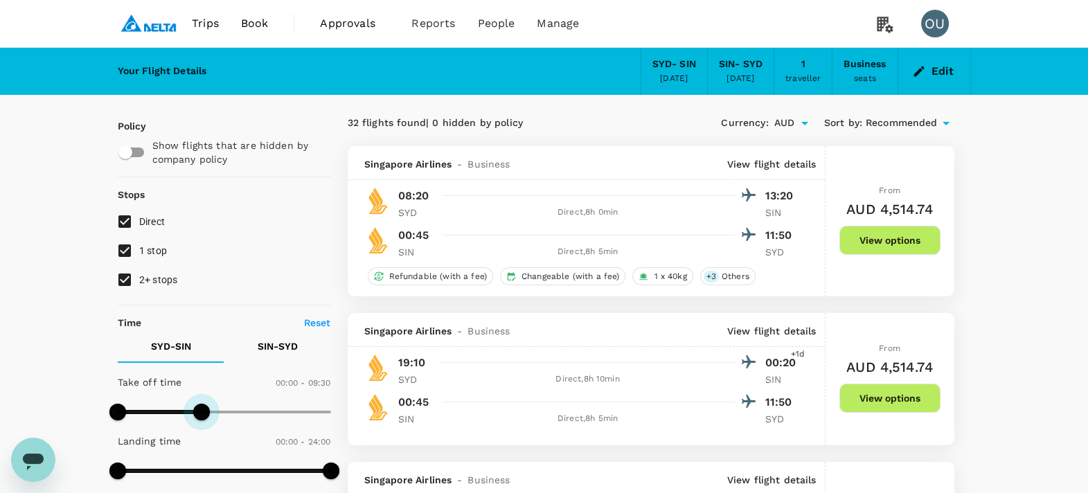
type input "540"
drag, startPoint x: 329, startPoint y: 413, endPoint x: 197, endPoint y: 391, distance: 134.1
click at [197, 391] on div "Take off time 00:00 - 09:00" at bounding box center [221, 398] width 219 height 59
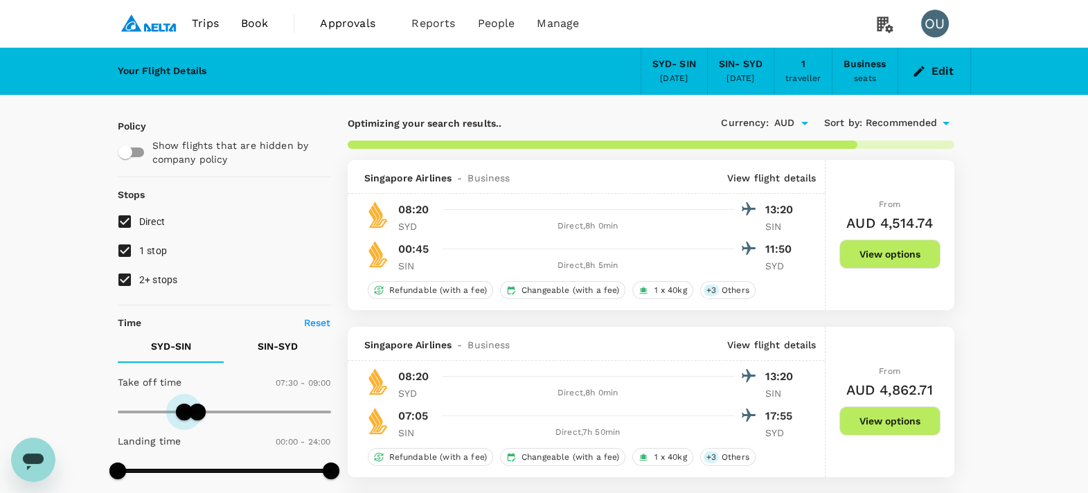
type input "480"
drag, startPoint x: 124, startPoint y: 408, endPoint x: 188, endPoint y: 409, distance: 63.8
click at [188, 409] on span at bounding box center [188, 412] width 17 height 17
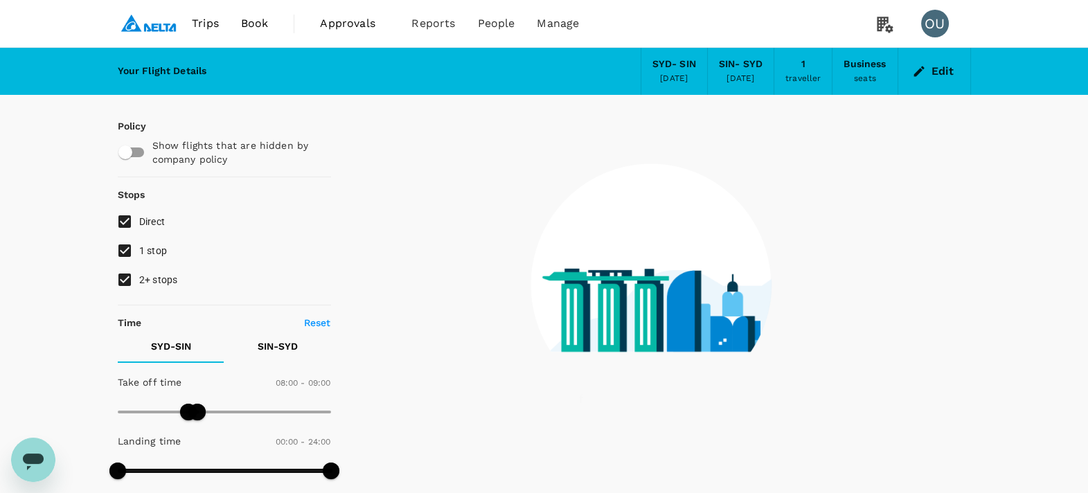
scroll to position [86, 0]
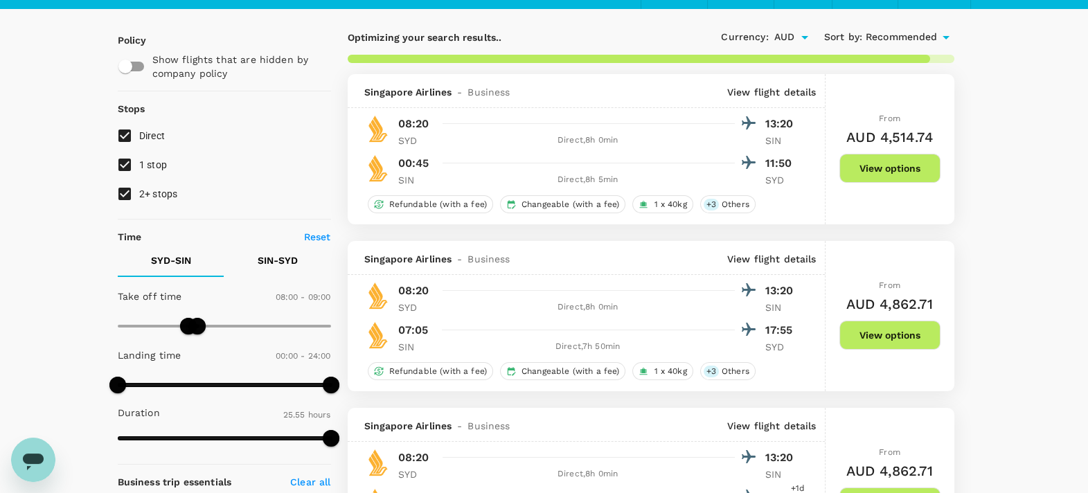
click at [283, 259] on p "SIN - SYD" at bounding box center [278, 261] width 40 height 14
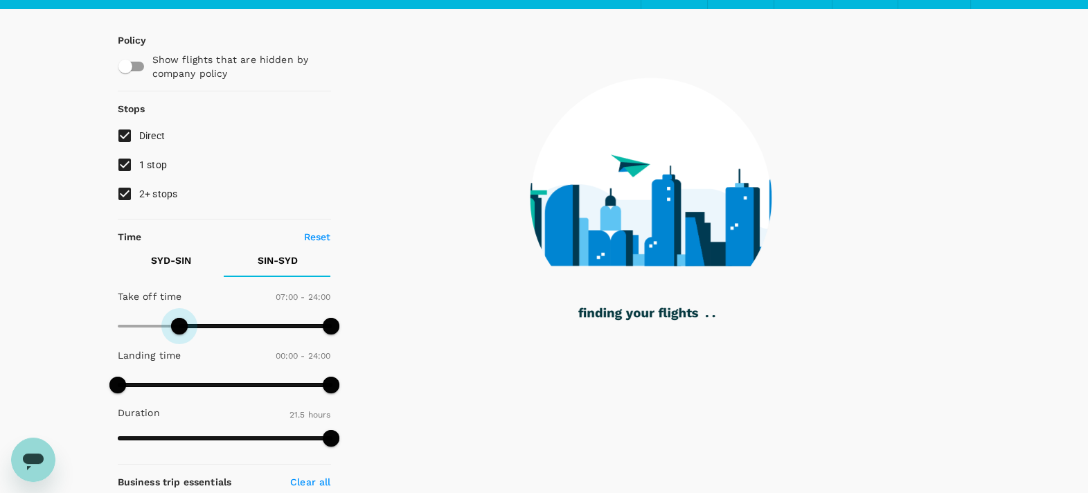
type input "540"
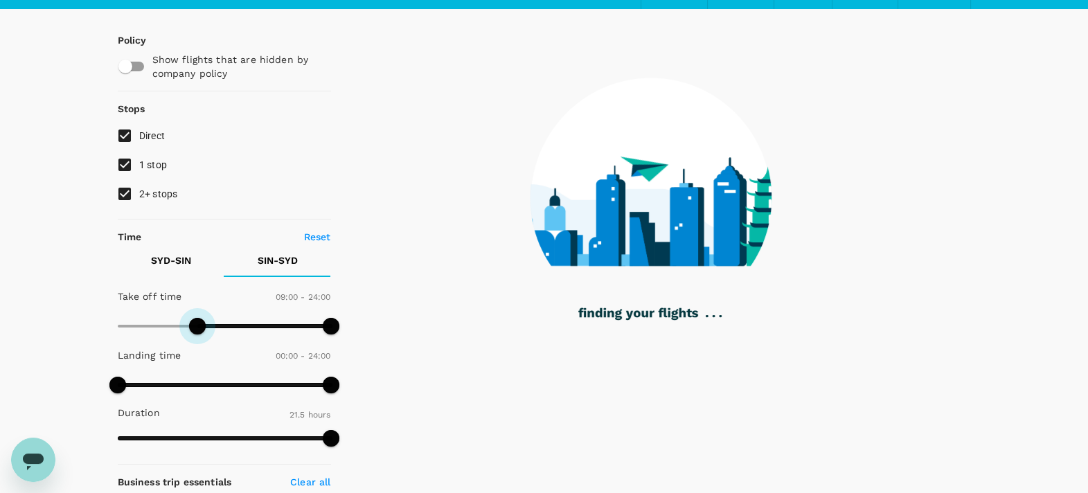
drag, startPoint x: 118, startPoint y: 319, endPoint x: 196, endPoint y: 330, distance: 78.4
click at [196, 330] on span at bounding box center [197, 326] width 17 height 17
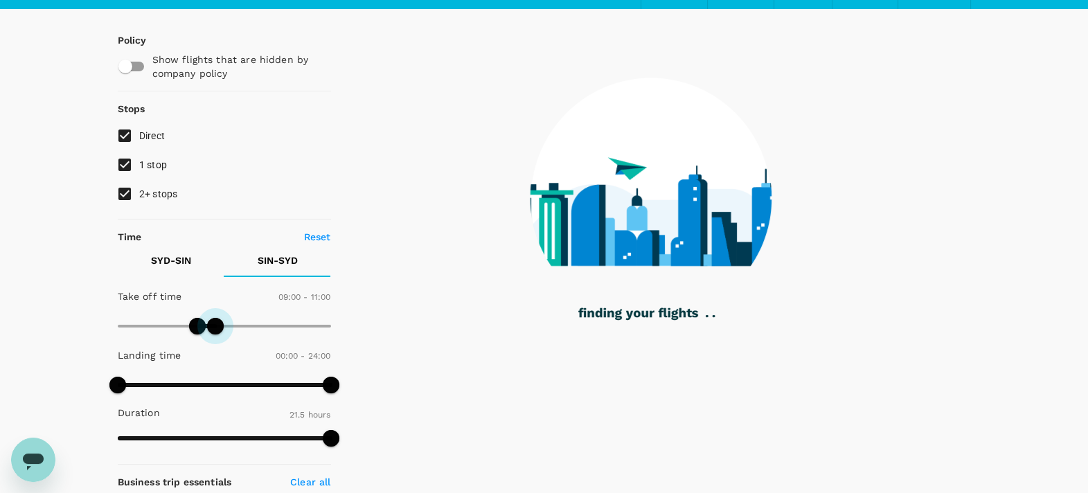
type input "690"
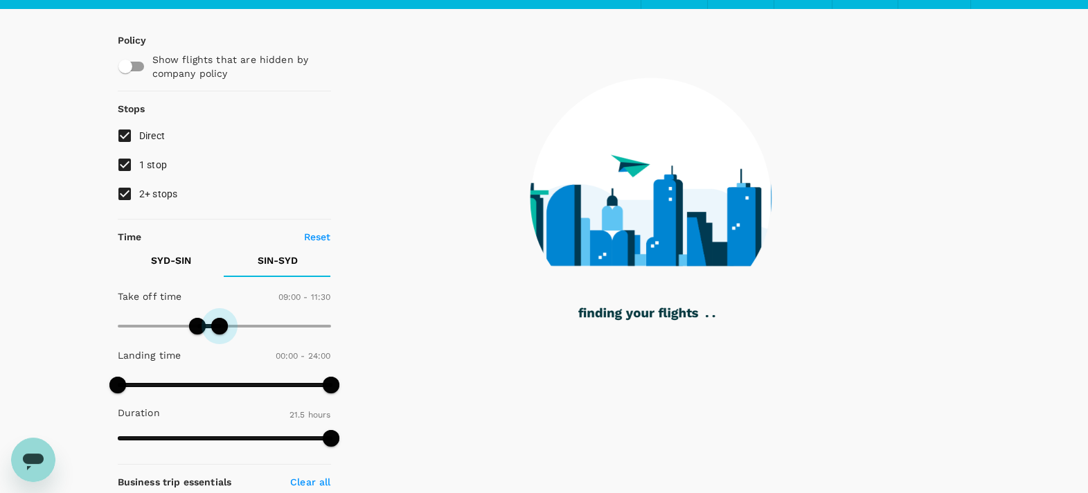
drag, startPoint x: 327, startPoint y: 328, endPoint x: 221, endPoint y: 330, distance: 106.0
click at [221, 330] on span at bounding box center [219, 326] width 17 height 17
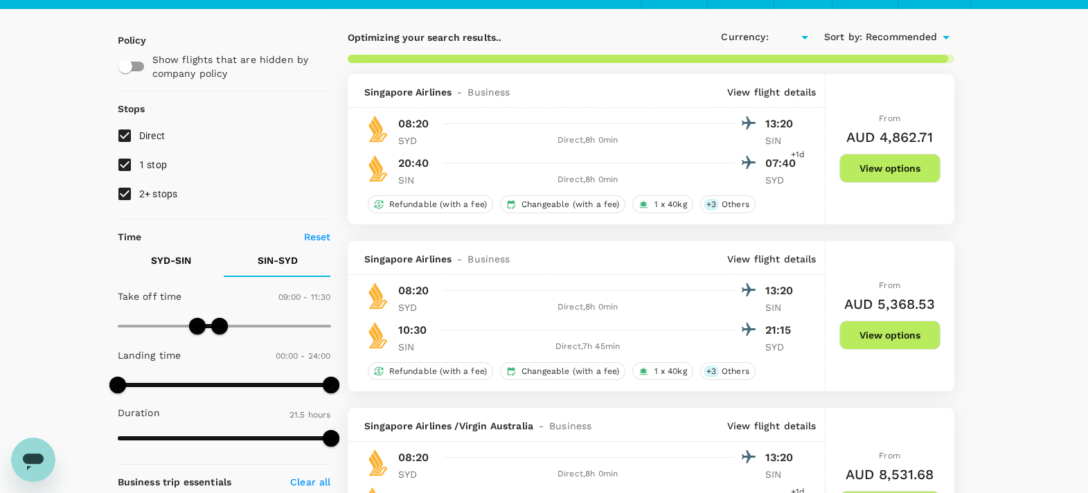
type input "AUD"
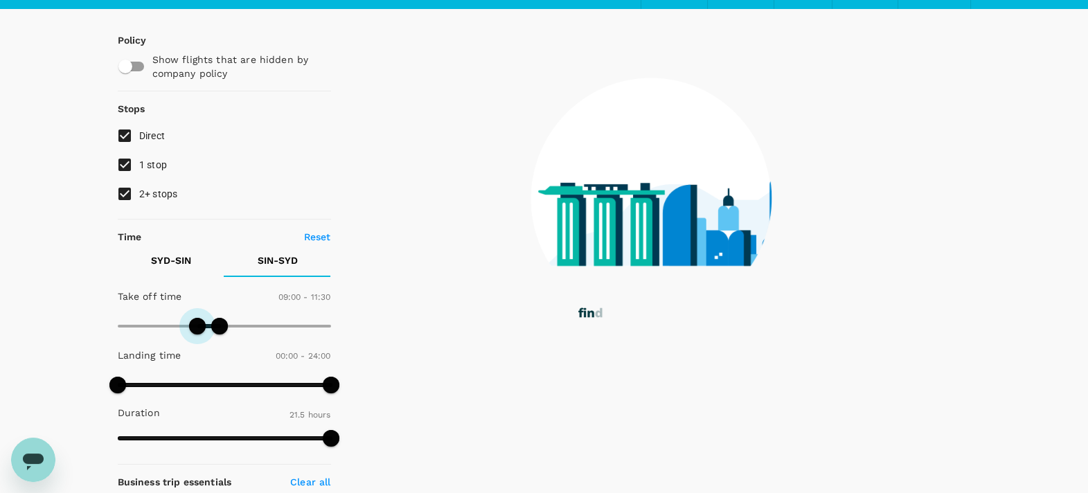
type input "570"
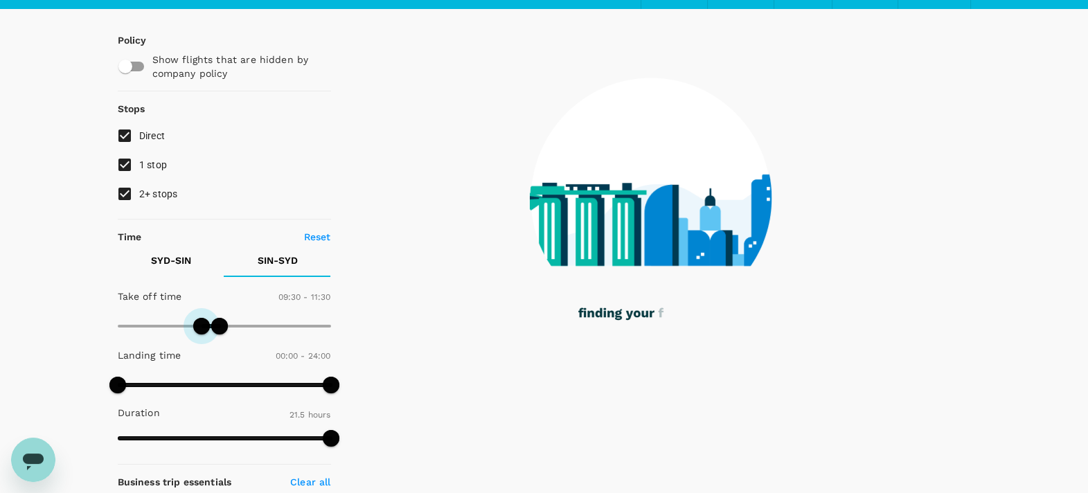
click at [201, 326] on span at bounding box center [201, 326] width 17 height 17
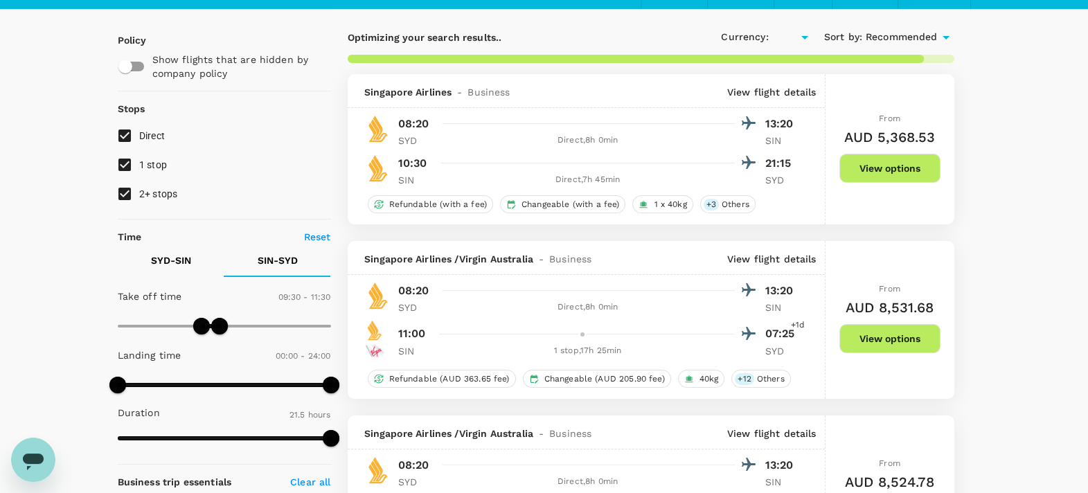
type input "AUD"
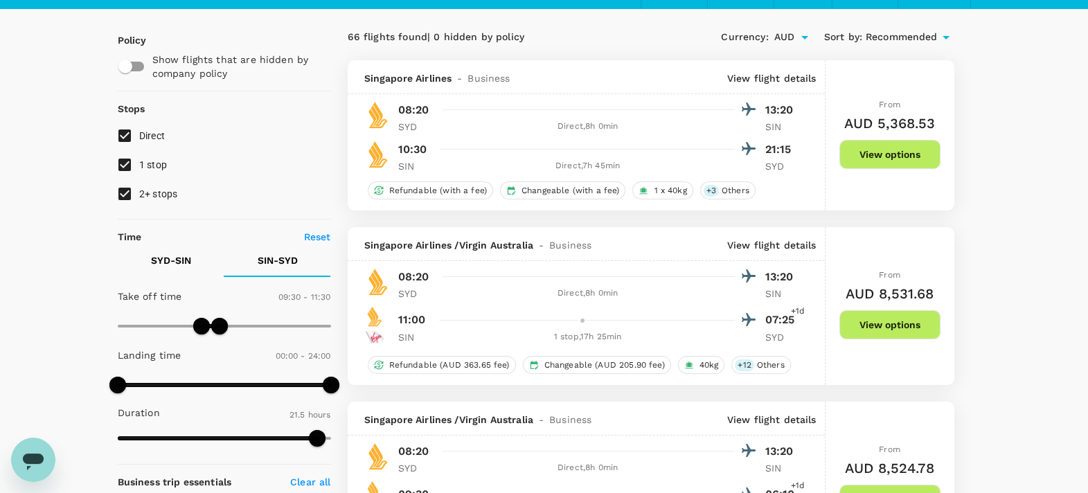
scroll to position [0, 0]
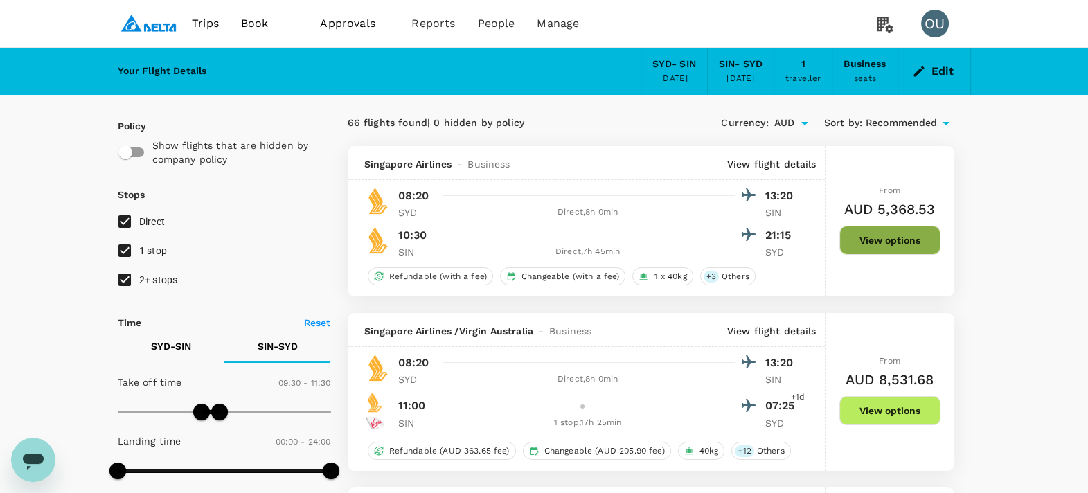
click at [903, 236] on button "View options" at bounding box center [890, 240] width 101 height 29
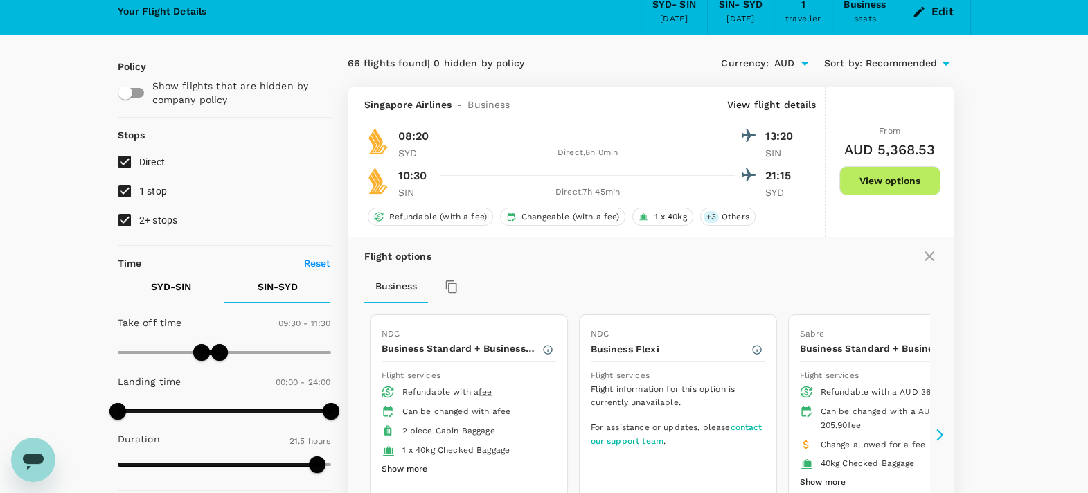
scroll to position [59, 0]
